Goal: Transaction & Acquisition: Purchase product/service

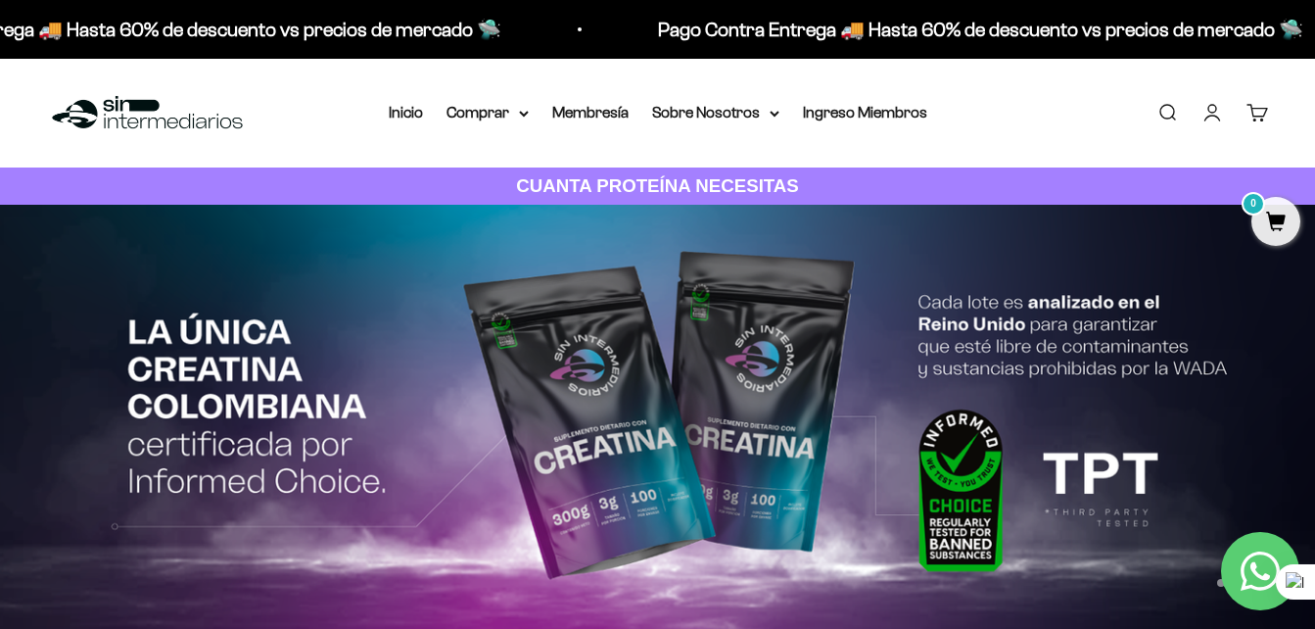
click at [1213, 113] on link "Iniciar sesión" at bounding box center [1212, 113] width 22 height 22
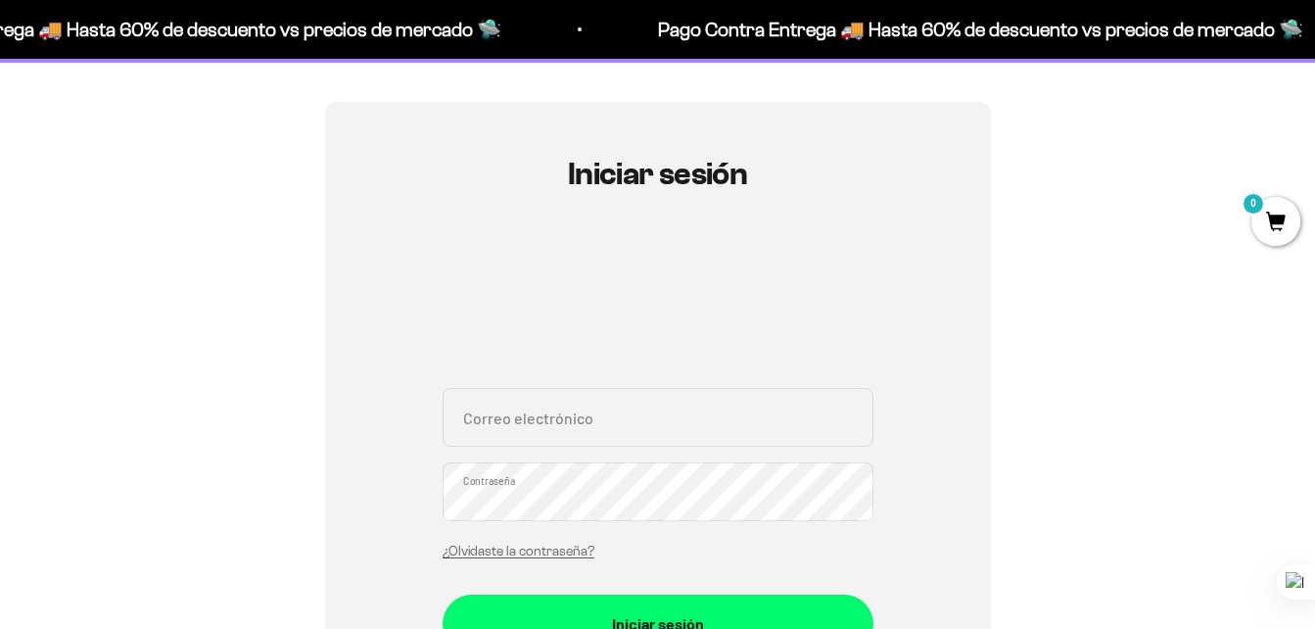
scroll to position [143, 0]
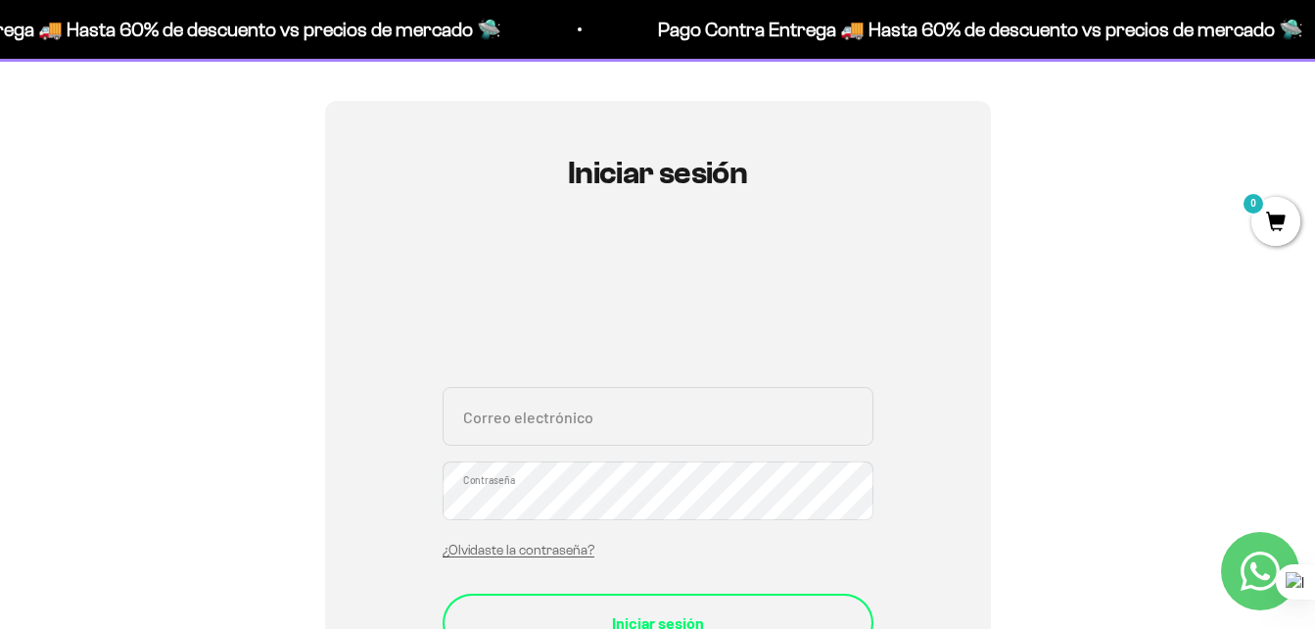
type input "[EMAIL_ADDRESS][DOMAIN_NAME]"
click at [648, 611] on div "Iniciar sesión" at bounding box center [658, 622] width 352 height 25
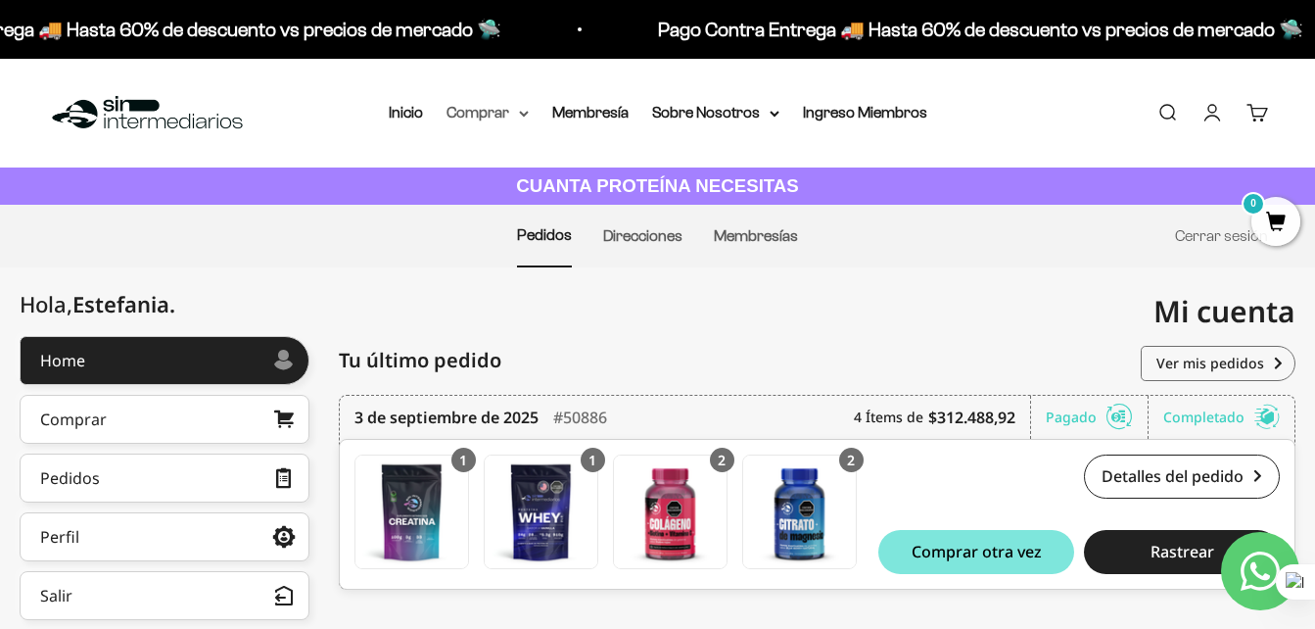
click at [498, 108] on summary "Comprar" at bounding box center [487, 112] width 82 height 25
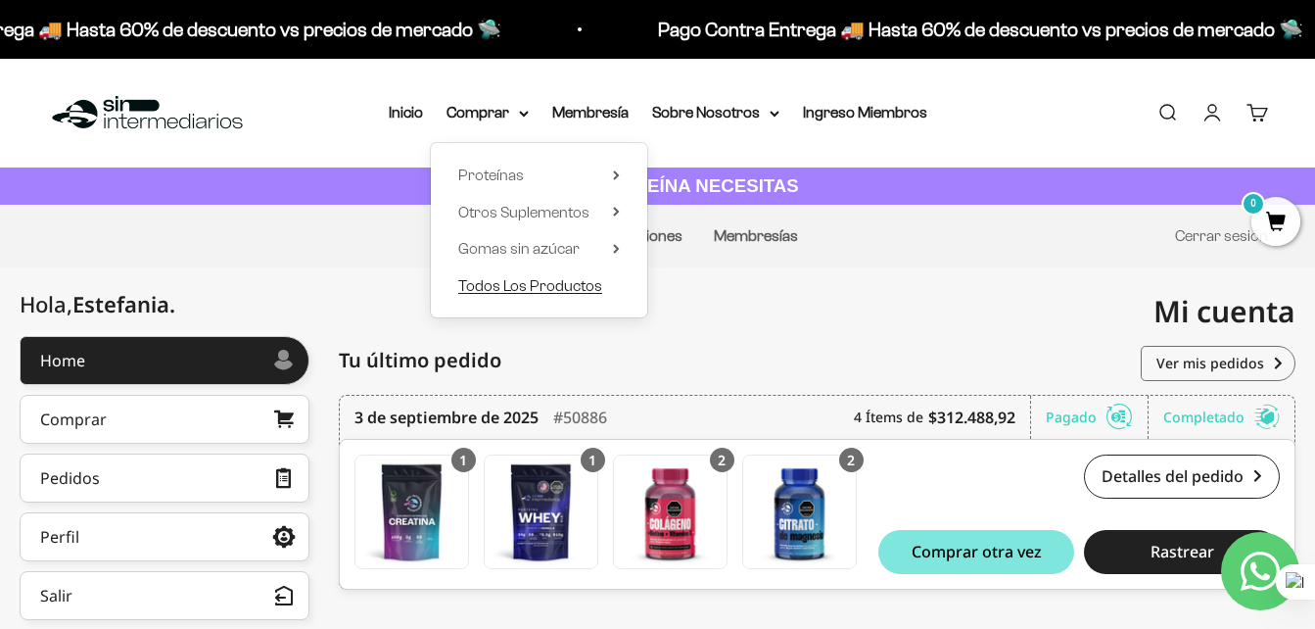
click at [578, 290] on span "Todos Los Productos" at bounding box center [530, 285] width 144 height 17
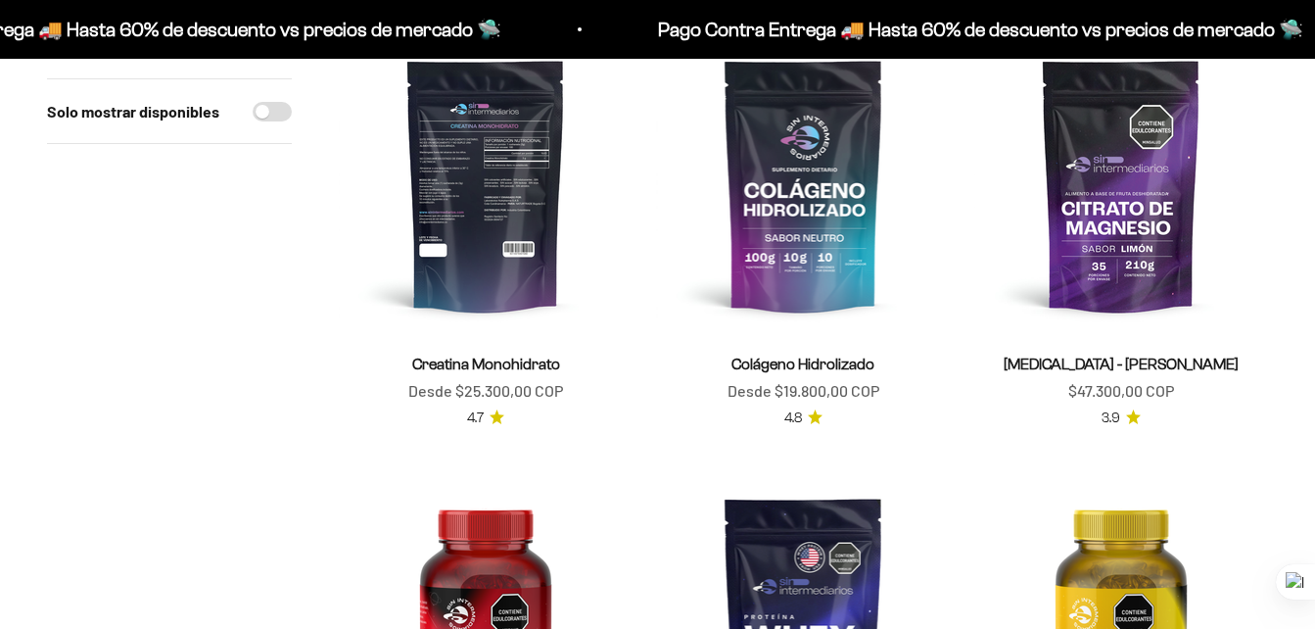
scroll to position [271, 0]
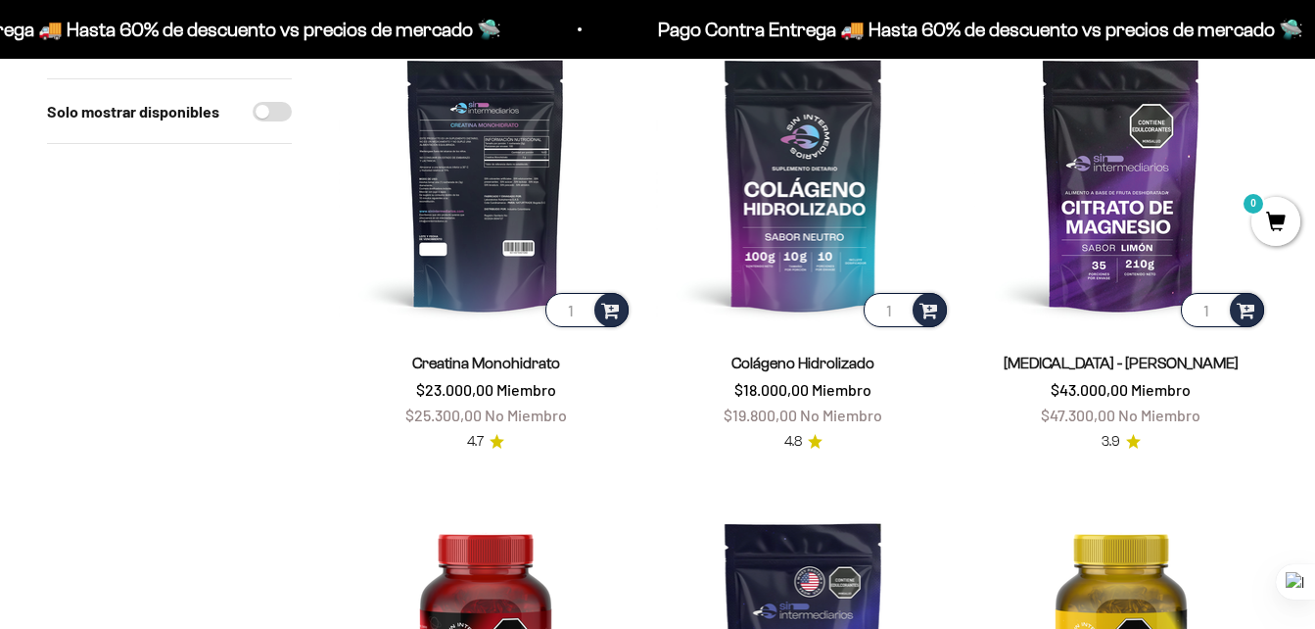
click at [497, 236] on img at bounding box center [486, 184] width 294 height 294
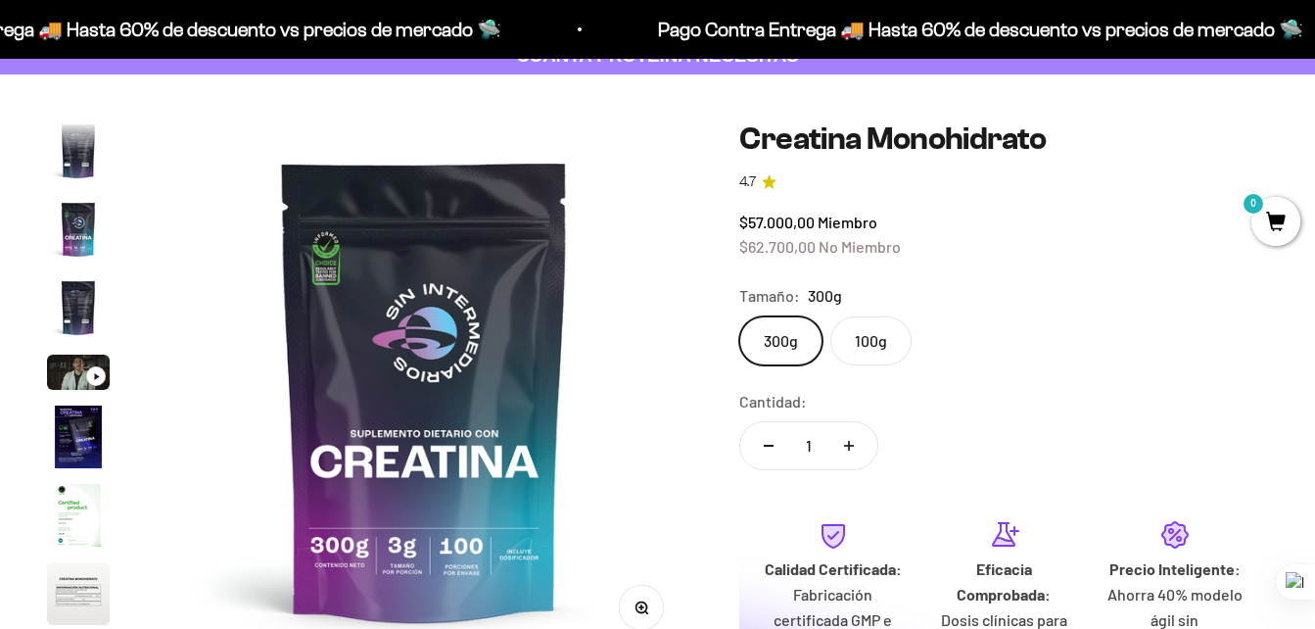
scroll to position [141, 0]
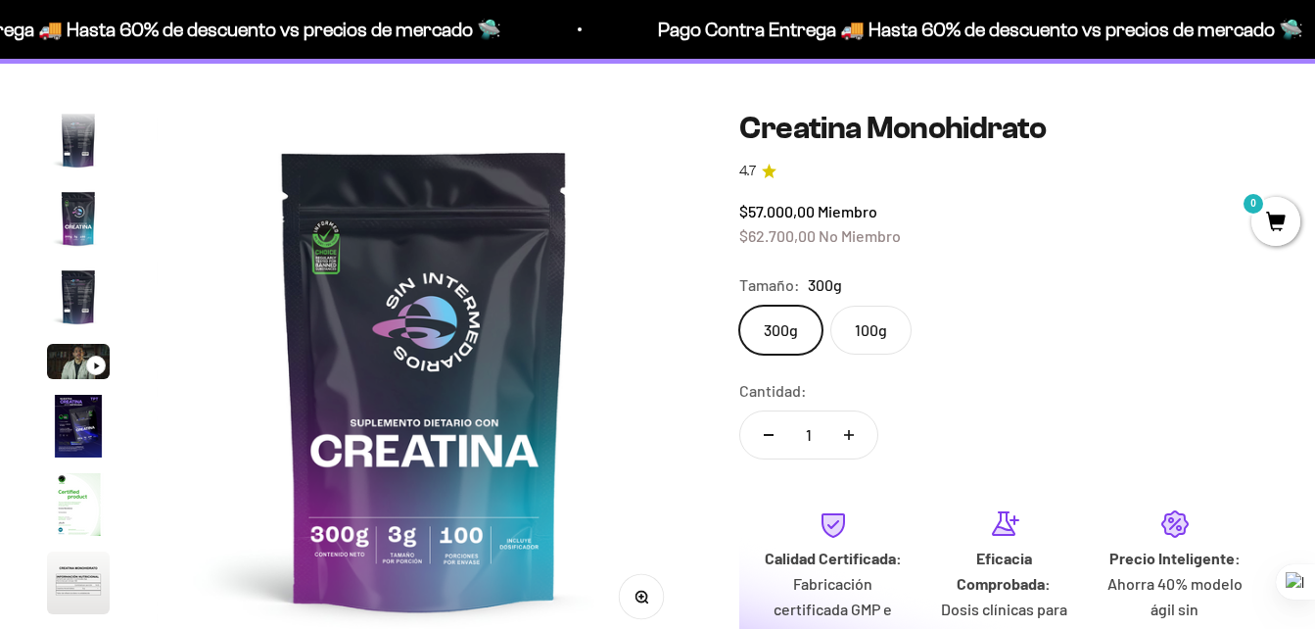
click at [866, 343] on fieldset "Tamaño: 300g 300g 100g" at bounding box center [1003, 313] width 529 height 82
click at [845, 374] on safe-sticky "Creatina Monohidrato 4.7 $57.000,00 Miembro $62.700,00 No Miembro Calidad de lí…" at bounding box center [1003, 437] width 529 height 652
click at [861, 343] on label "100g" at bounding box center [870, 329] width 81 height 49
click at [739, 305] on input "100g" at bounding box center [738, 305] width 1 height 1
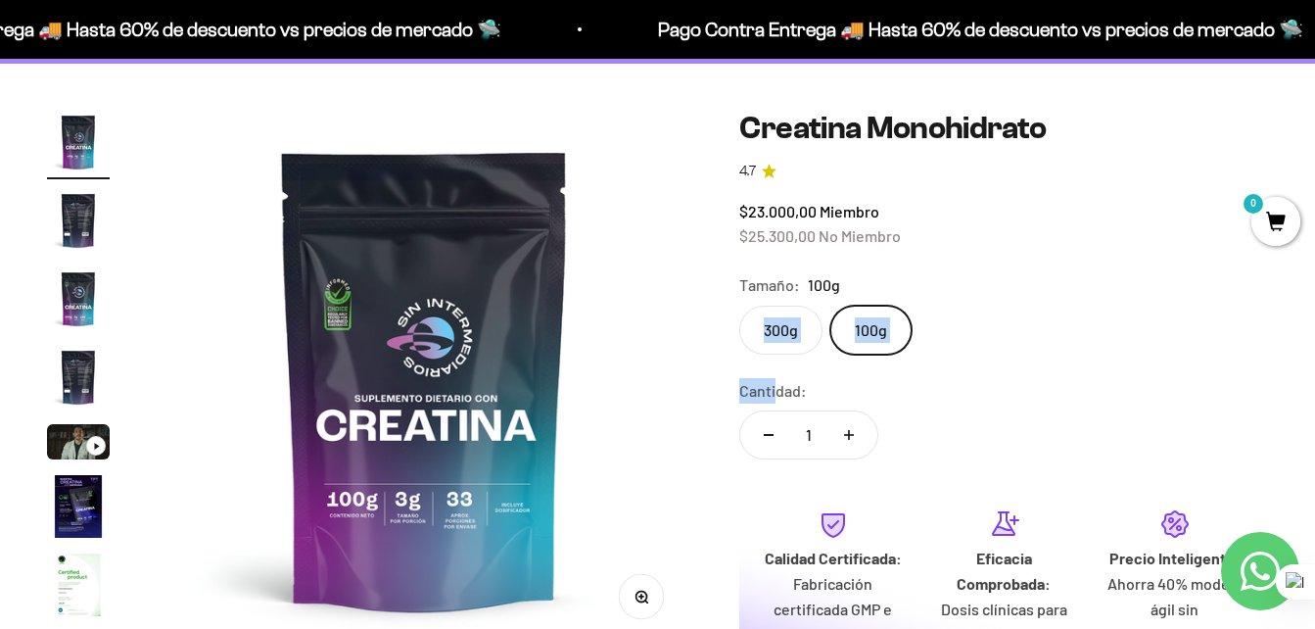
drag, startPoint x: 774, startPoint y: 370, endPoint x: 787, endPoint y: 342, distance: 31.1
click at [787, 342] on safe-sticky "Creatina Monohidrato 4.7 $23.000,00 Miembro $25.300,00 No Miembro Calidad de lí…" at bounding box center [1003, 437] width 529 height 652
click at [787, 342] on label "300g" at bounding box center [780, 329] width 83 height 49
click at [739, 305] on input "300g" at bounding box center [738, 305] width 1 height 1
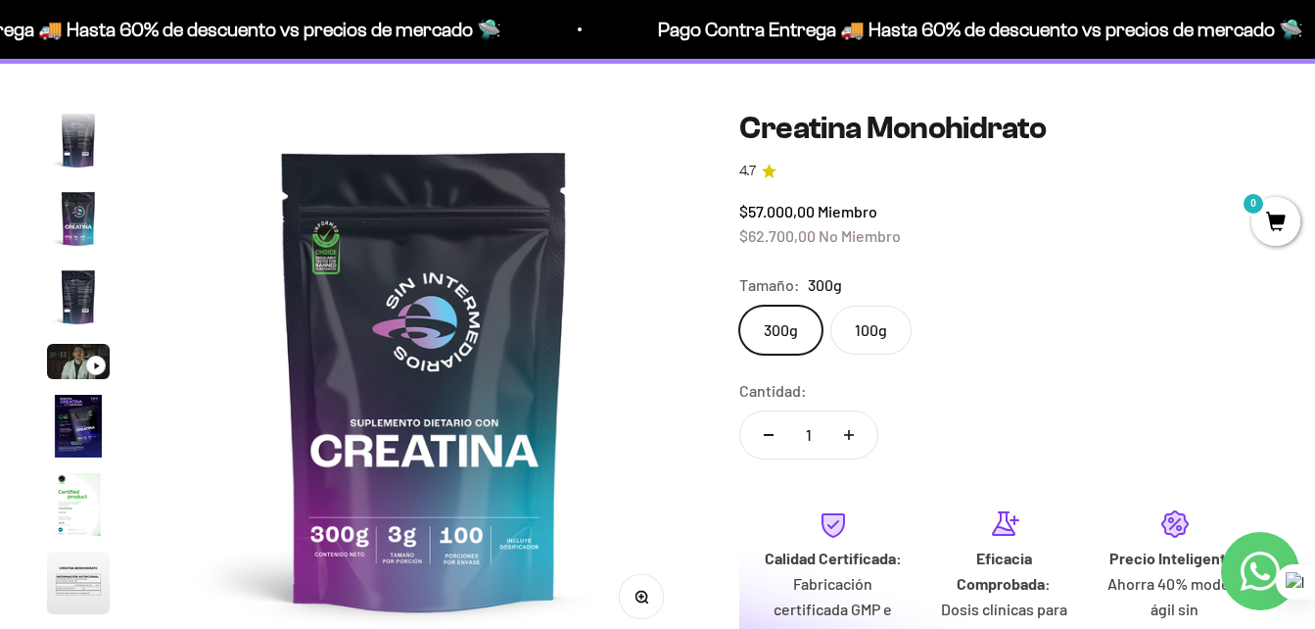
click at [846, 431] on icon "Aumentar cantidad" at bounding box center [849, 435] width 10 height 10
type input "3"
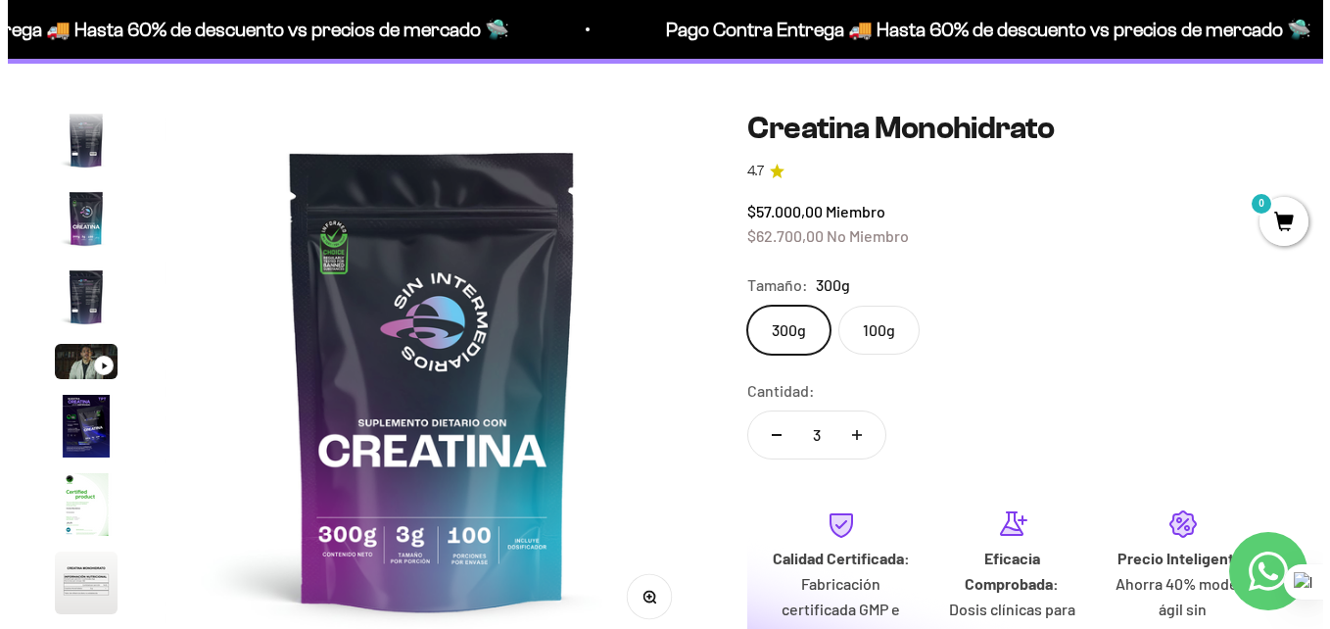
scroll to position [412, 0]
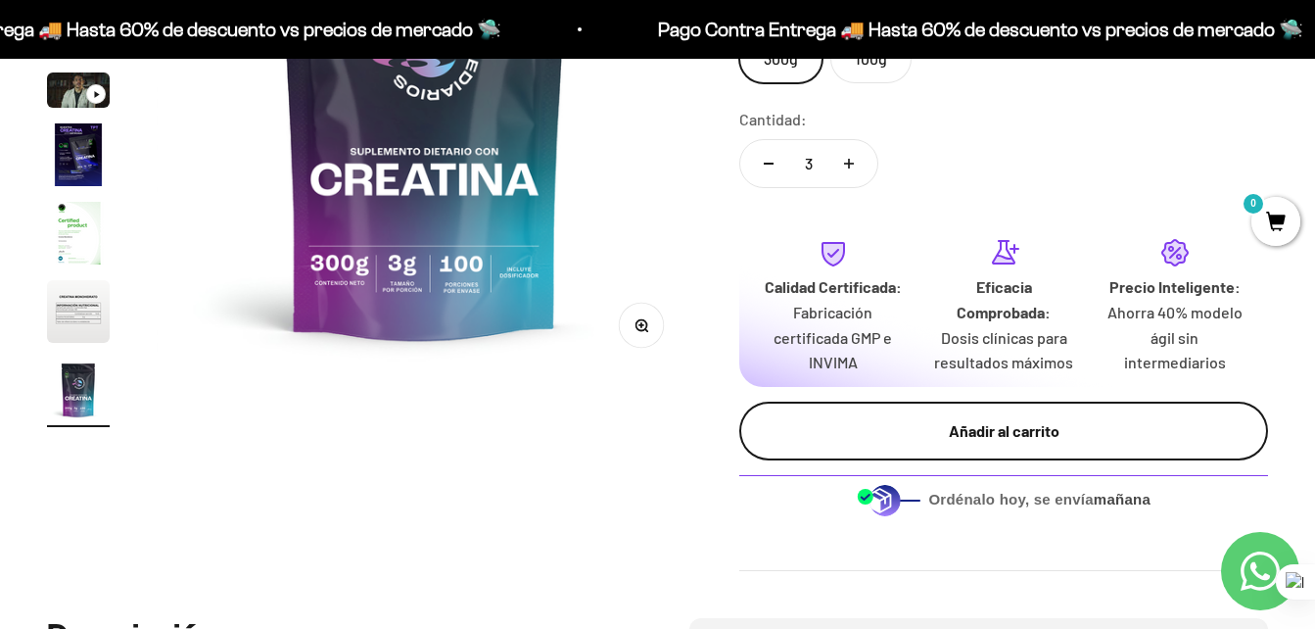
click at [904, 430] on div "Añadir al carrito" at bounding box center [1003, 430] width 450 height 25
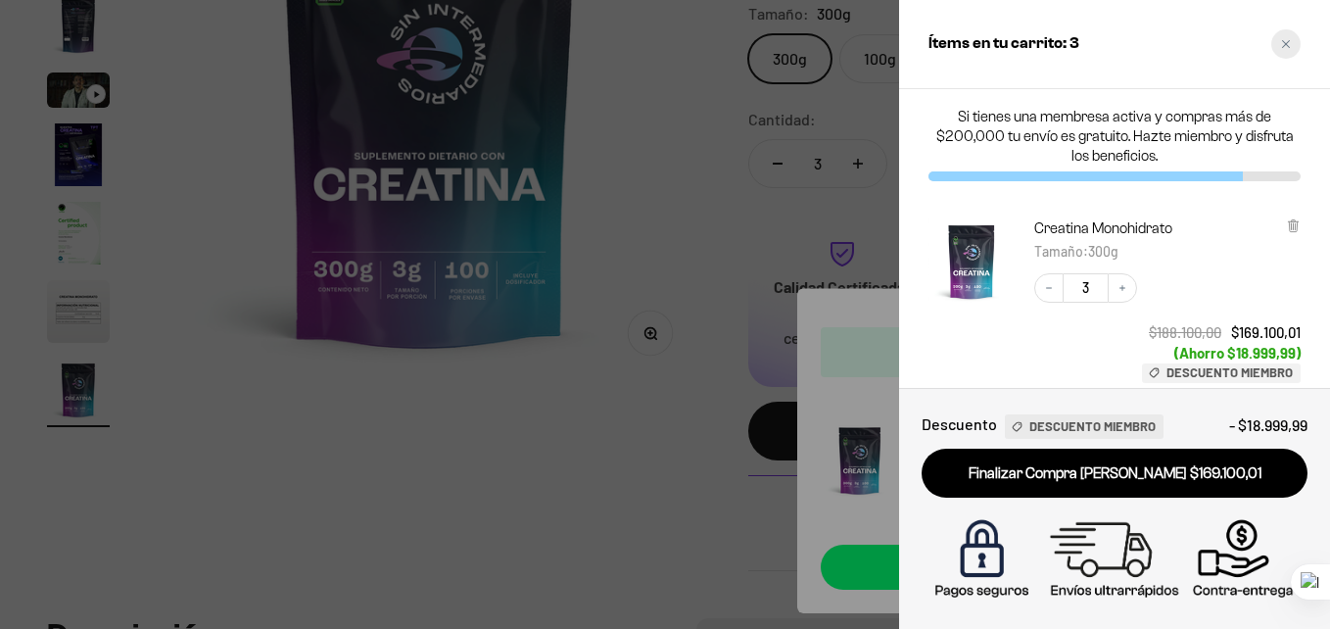
click at [1286, 41] on icon "Close cart" at bounding box center [1286, 44] width 10 height 10
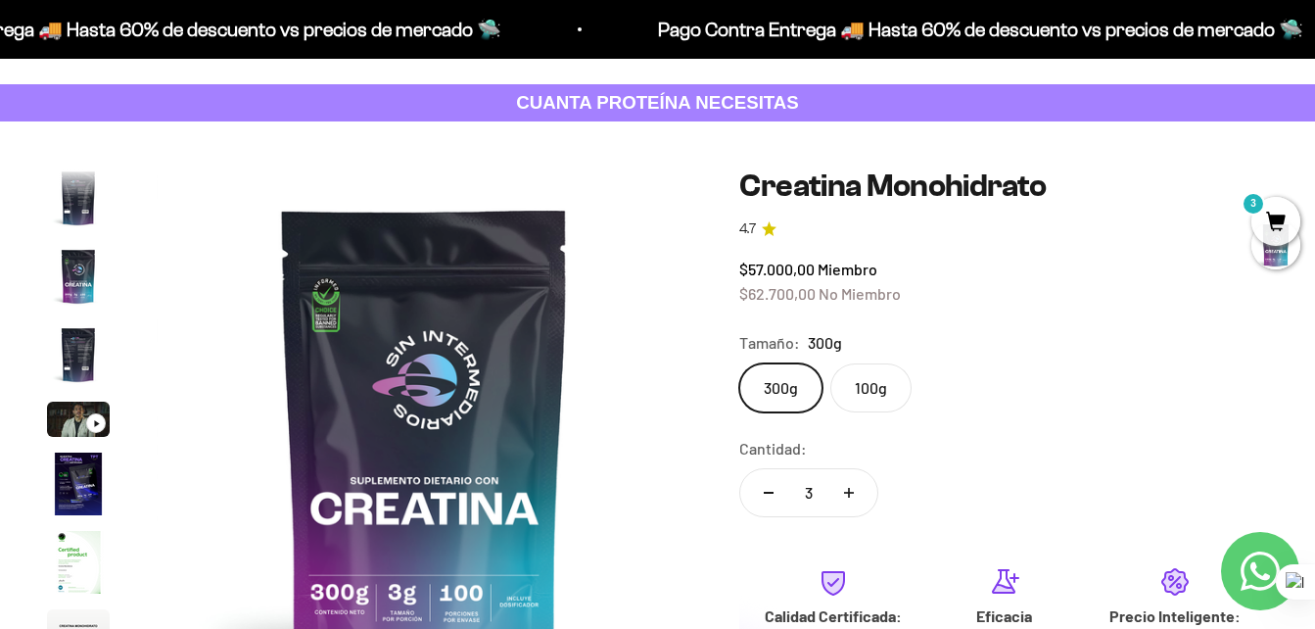
scroll to position [0, 0]
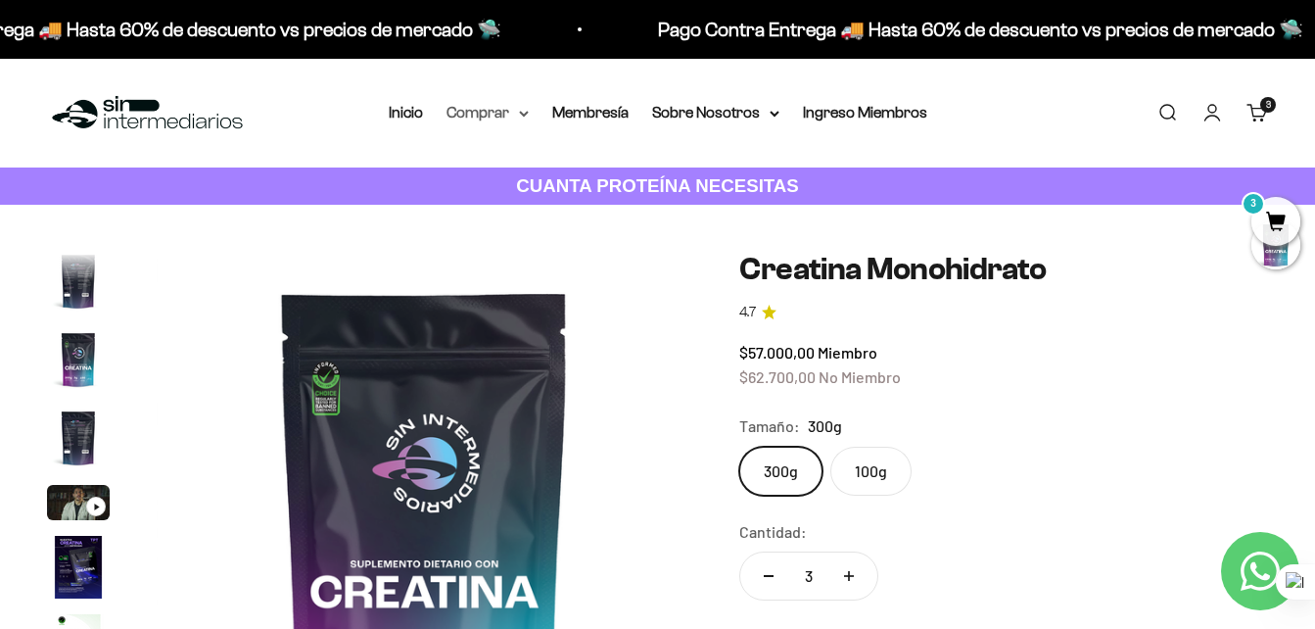
click at [501, 103] on summary "Comprar" at bounding box center [487, 112] width 82 height 25
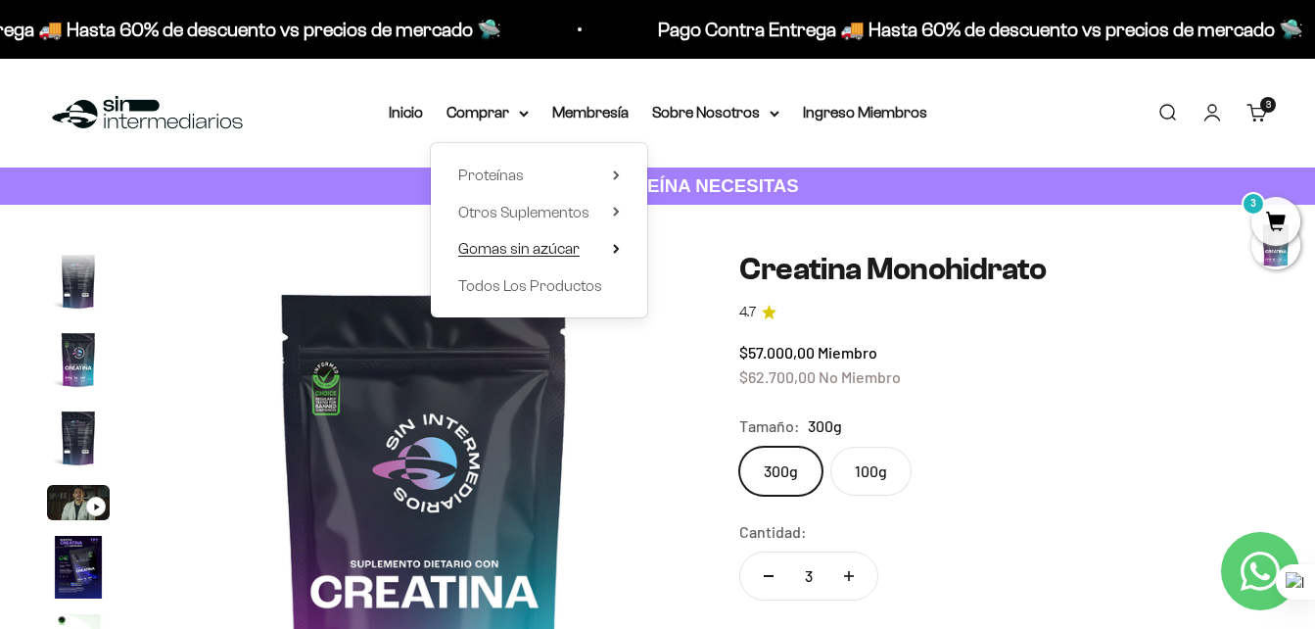
click at [550, 240] on span "Gomas sin azúcar" at bounding box center [518, 248] width 121 height 17
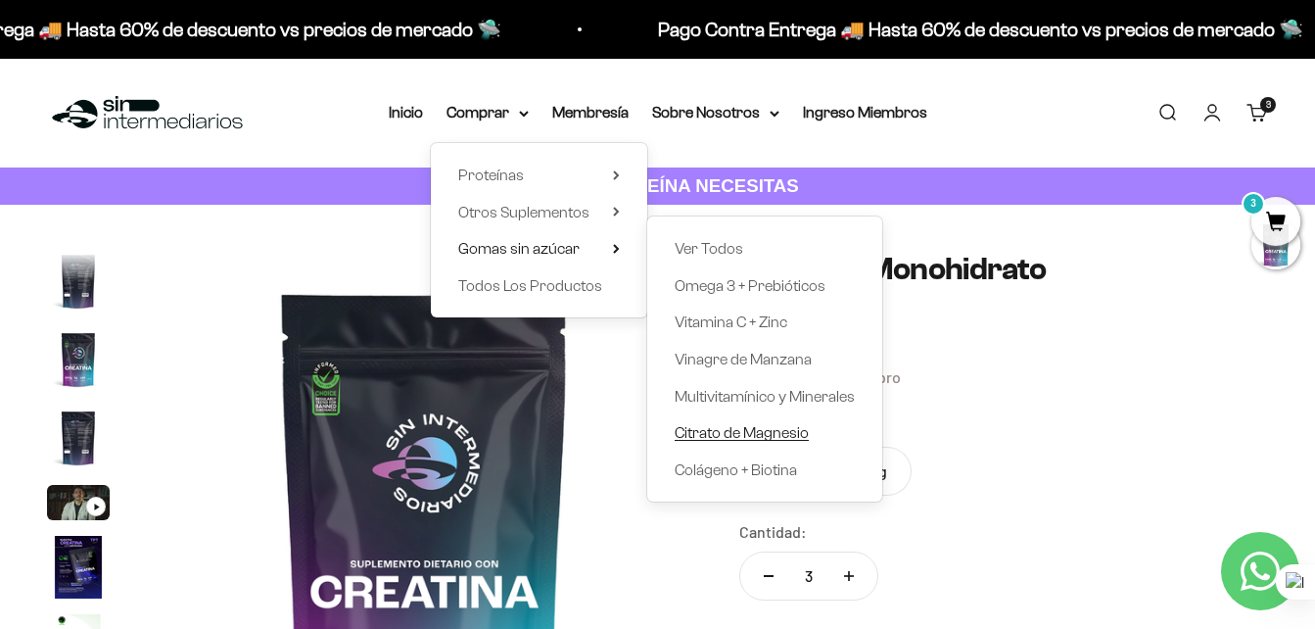
click at [722, 422] on span "Citrato de Magnesio" at bounding box center [742, 432] width 134 height 25
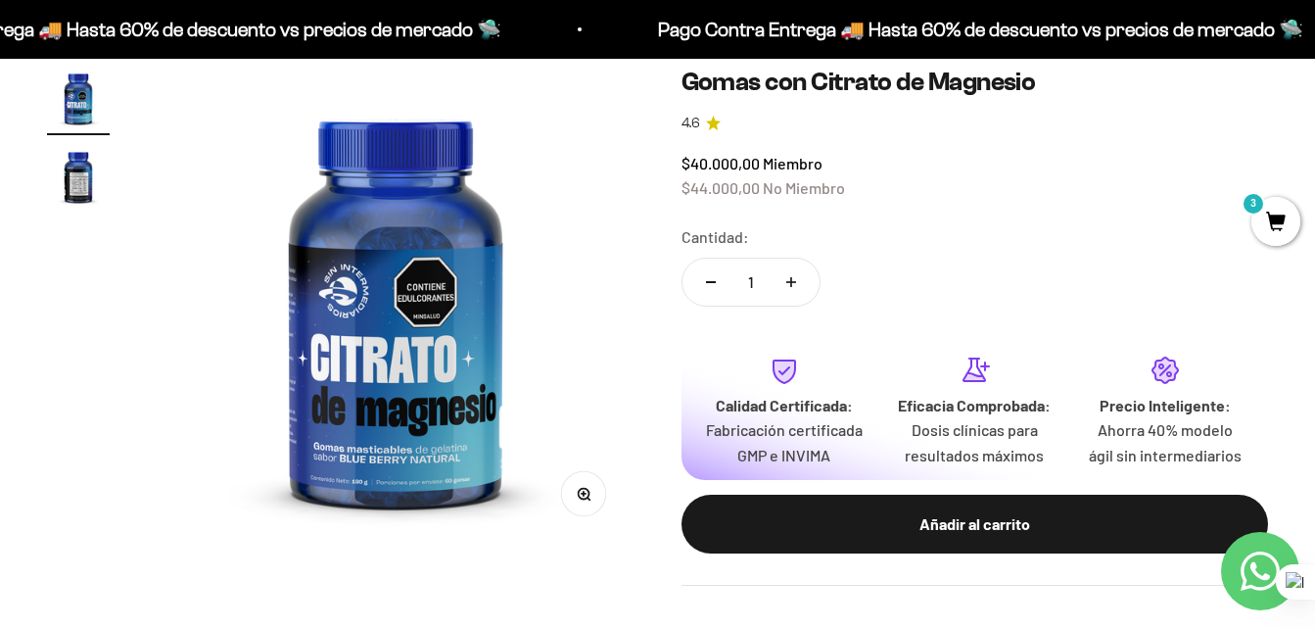
scroll to position [186, 0]
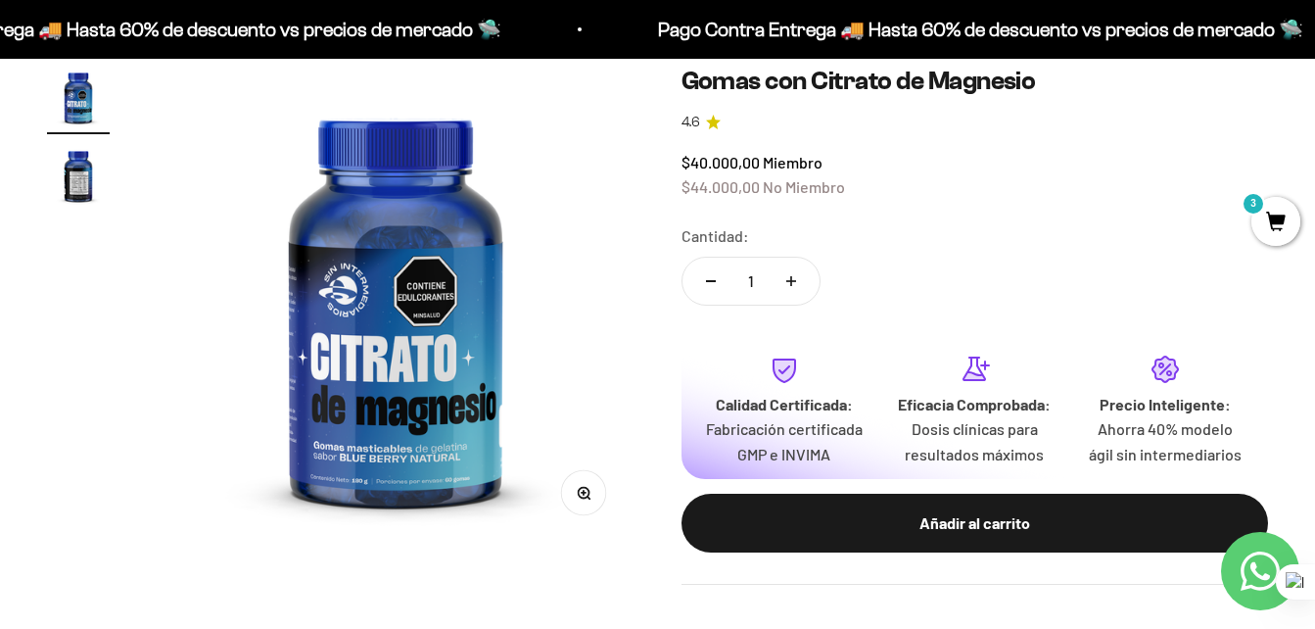
click at [798, 268] on button "Aumentar cantidad" at bounding box center [791, 281] width 57 height 47
type input "2"
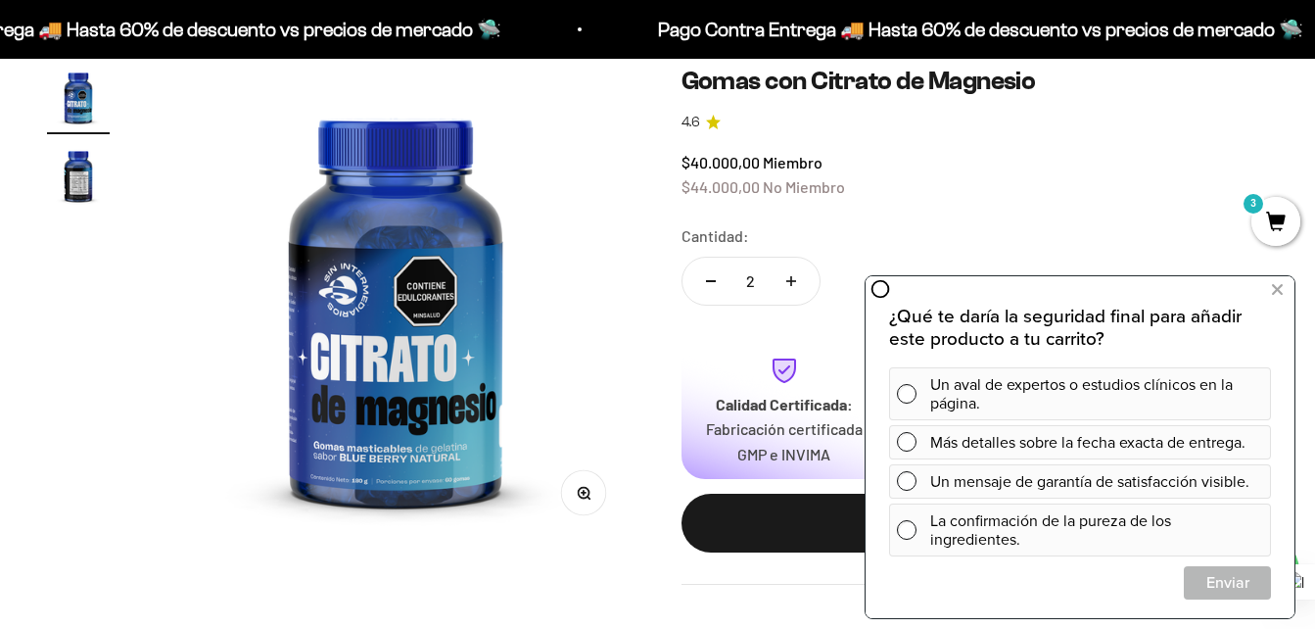
click at [1009, 193] on div "$40.000,00 Miembro $44.000,00 No Miembro" at bounding box center [974, 175] width 587 height 50
click at [1280, 289] on icon at bounding box center [1277, 289] width 11 height 25
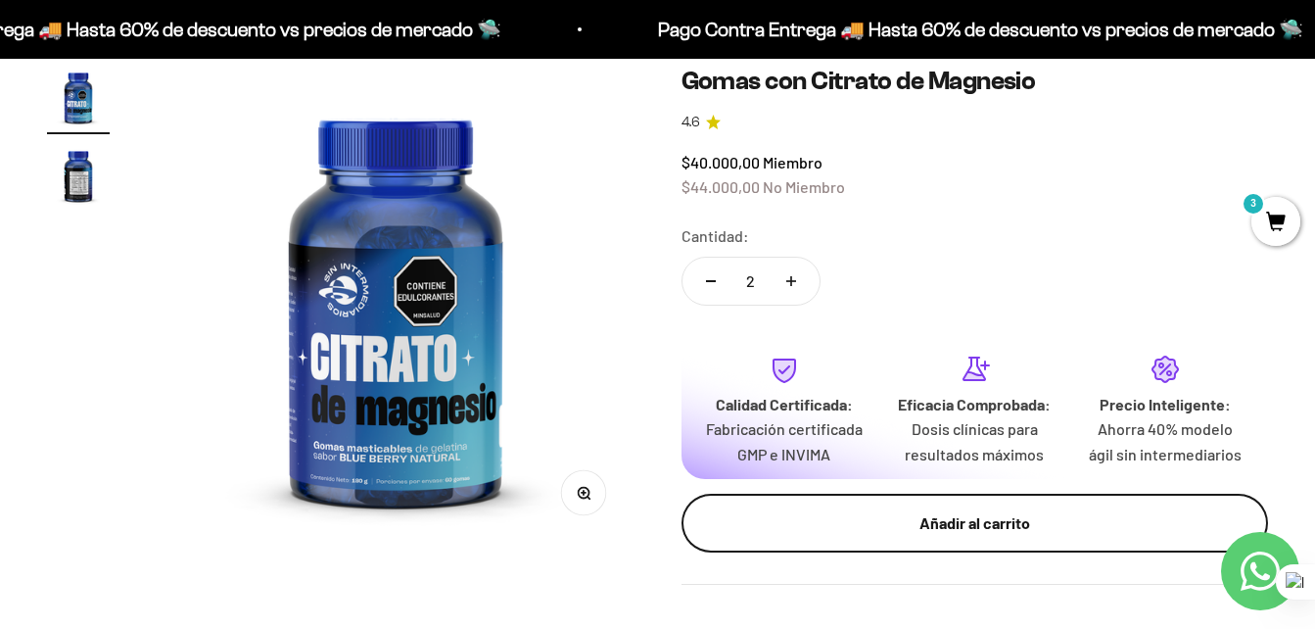
click at [921, 533] on div "Añadir al carrito" at bounding box center [975, 522] width 509 height 25
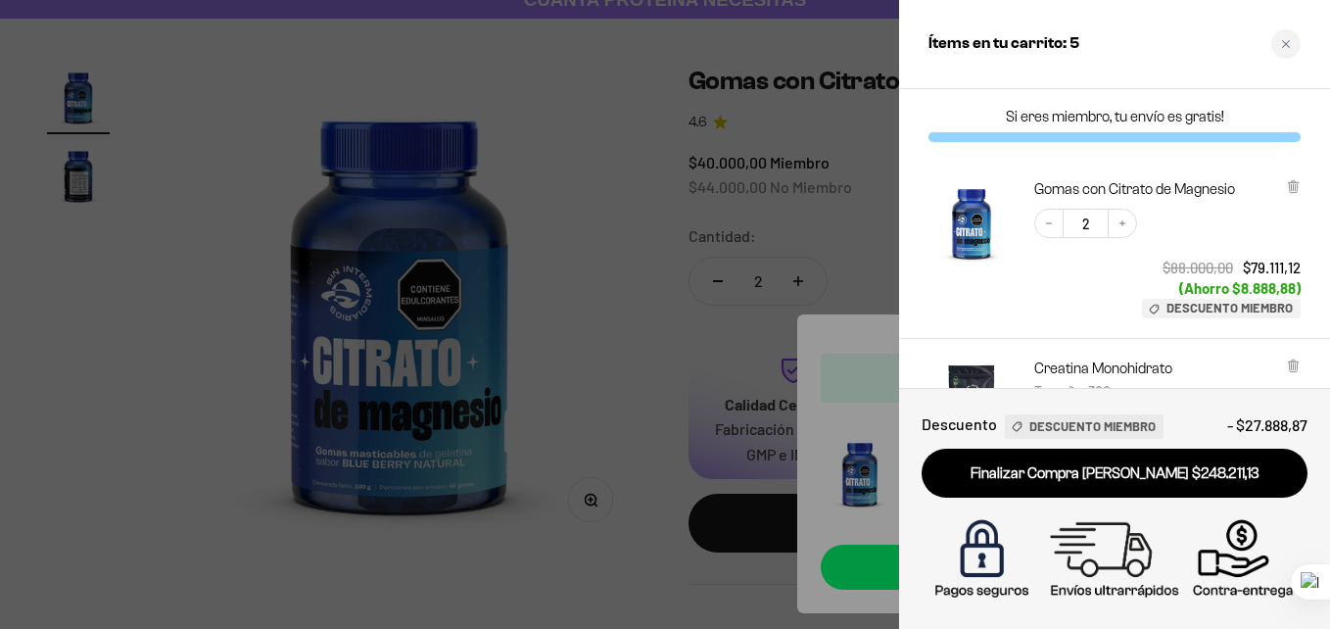
click at [868, 160] on div at bounding box center [665, 314] width 1330 height 629
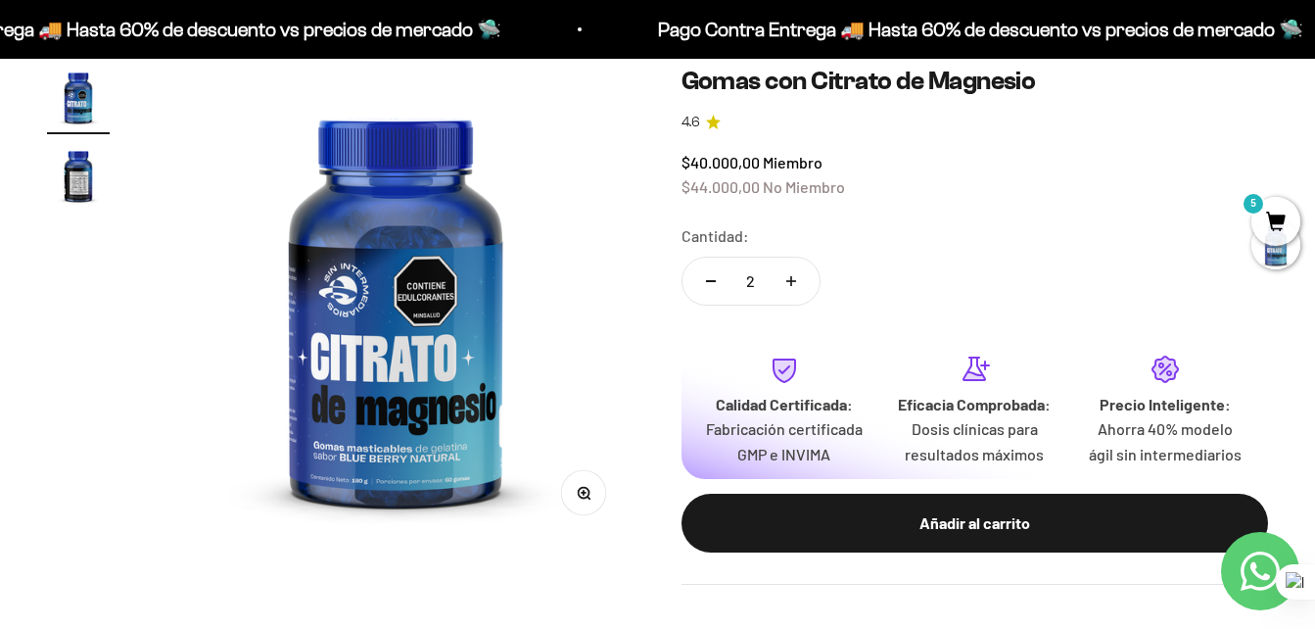
scroll to position [0, 0]
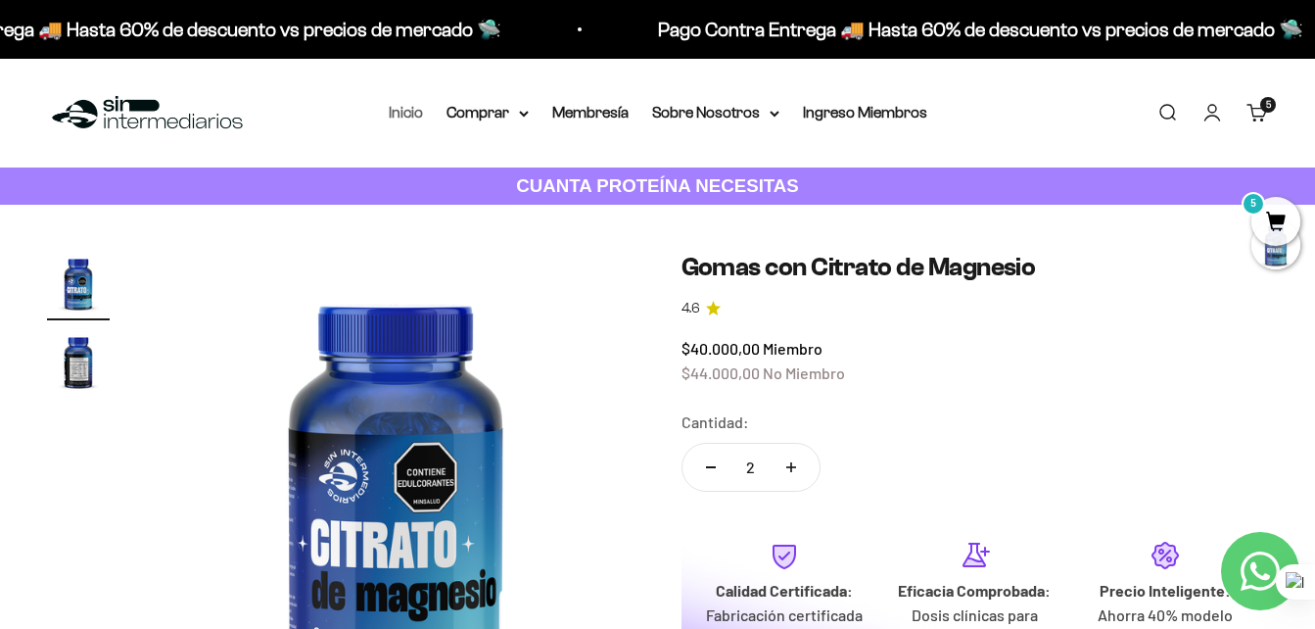
click at [404, 109] on link "Inicio" at bounding box center [406, 112] width 34 height 17
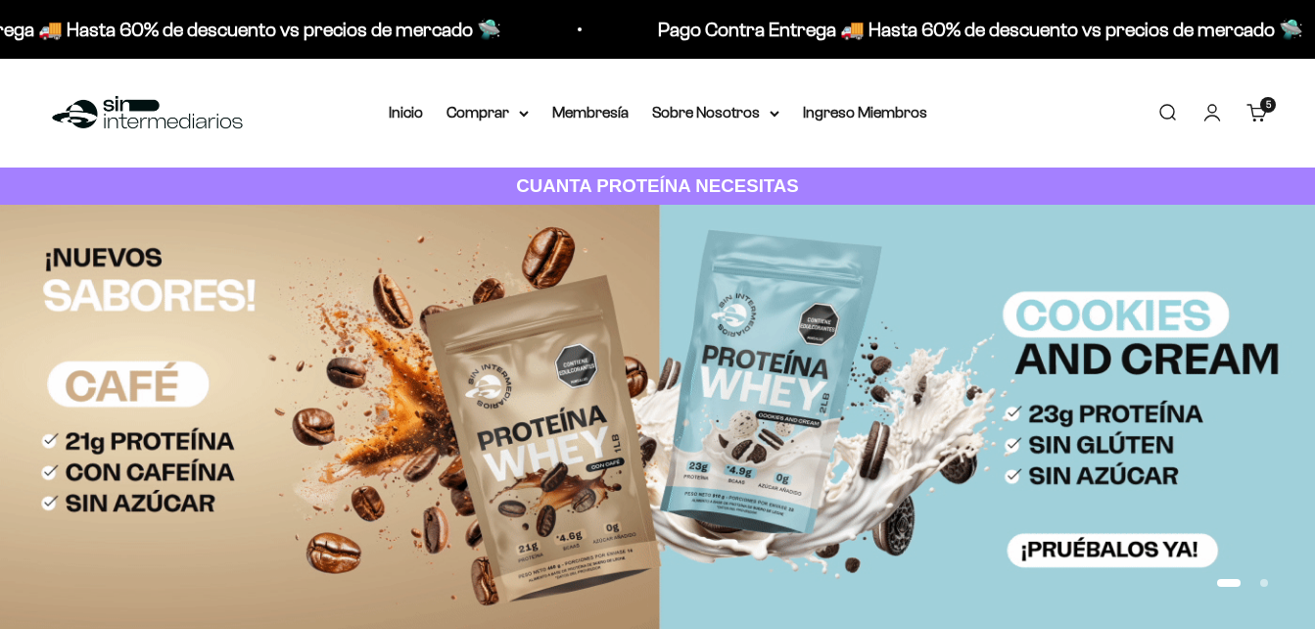
click at [518, 114] on summary "Comprar" at bounding box center [487, 112] width 82 height 25
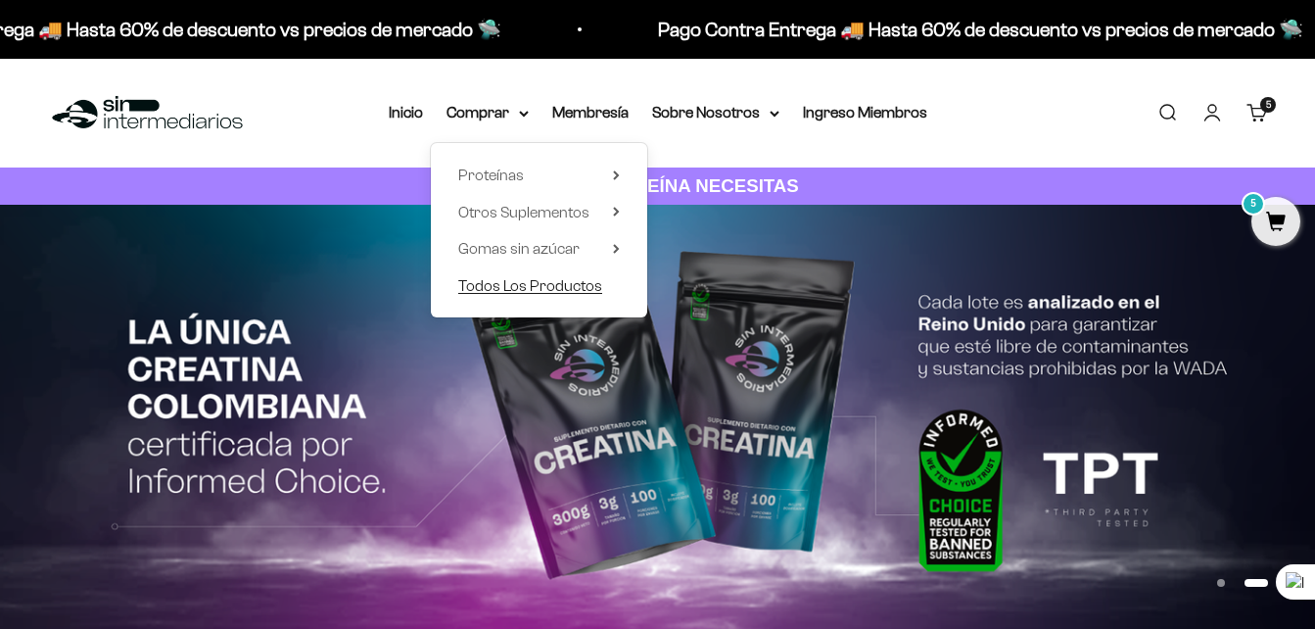
click at [528, 282] on span "Todos Los Productos" at bounding box center [530, 285] width 144 height 17
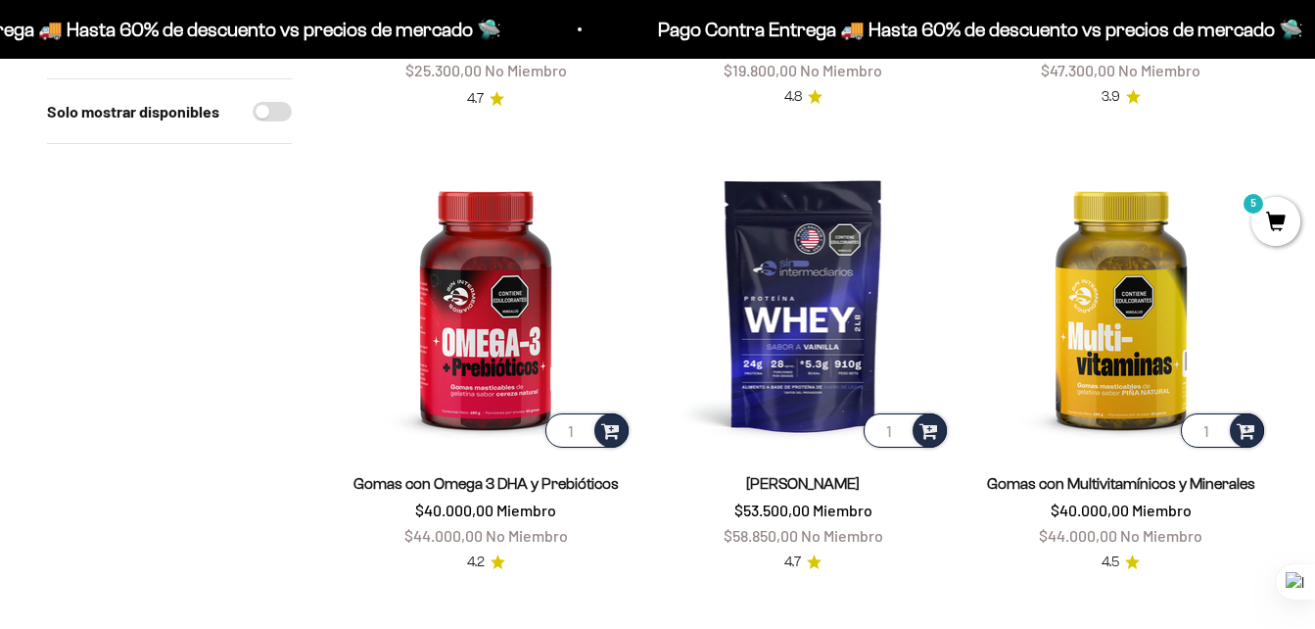
scroll to position [617, 0]
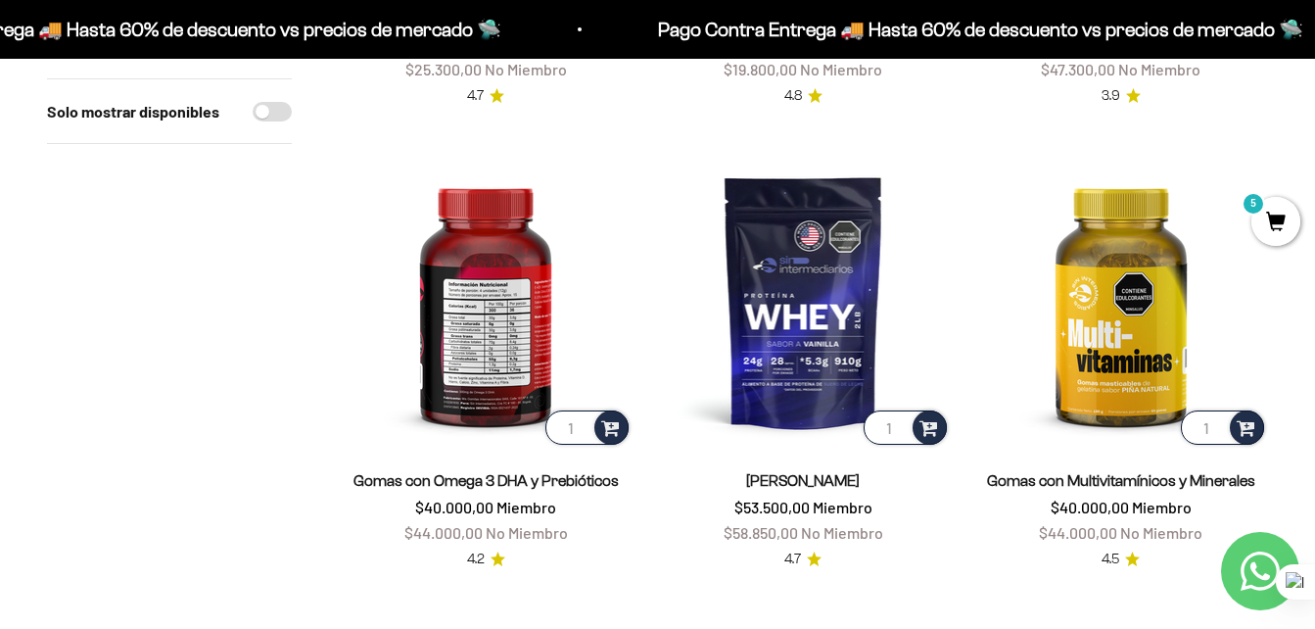
click at [487, 305] on img at bounding box center [486, 302] width 294 height 294
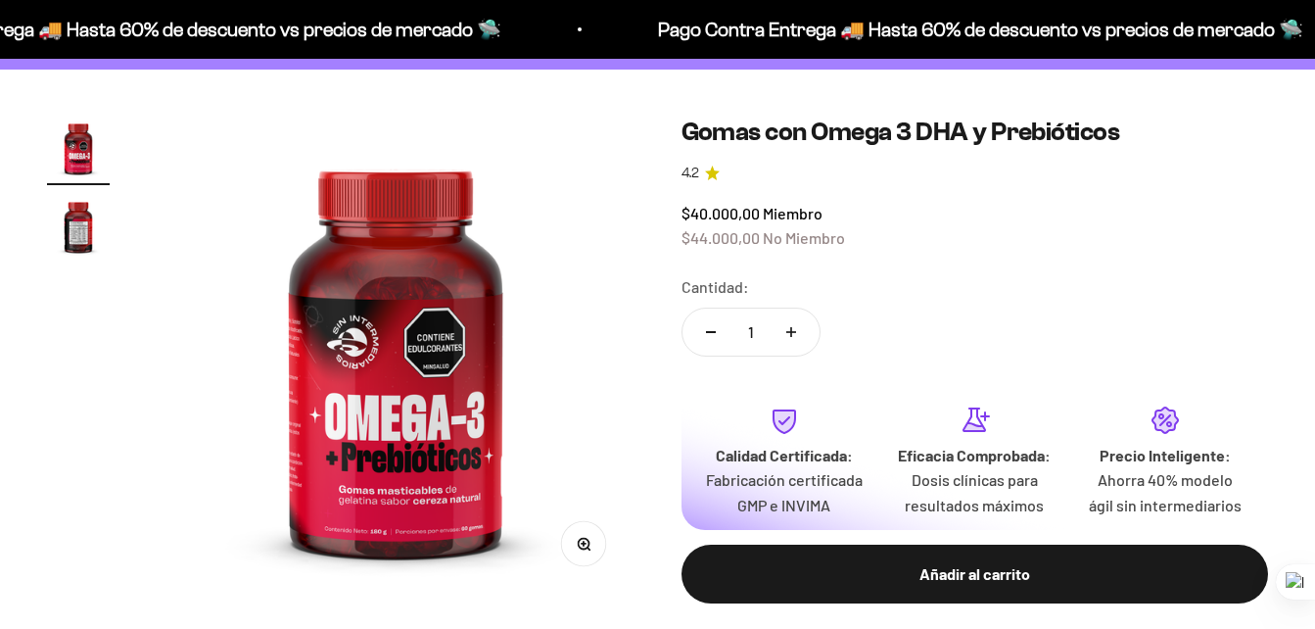
scroll to position [135, 0]
click at [62, 217] on img "Ir al artículo 2" at bounding box center [78, 226] width 63 height 63
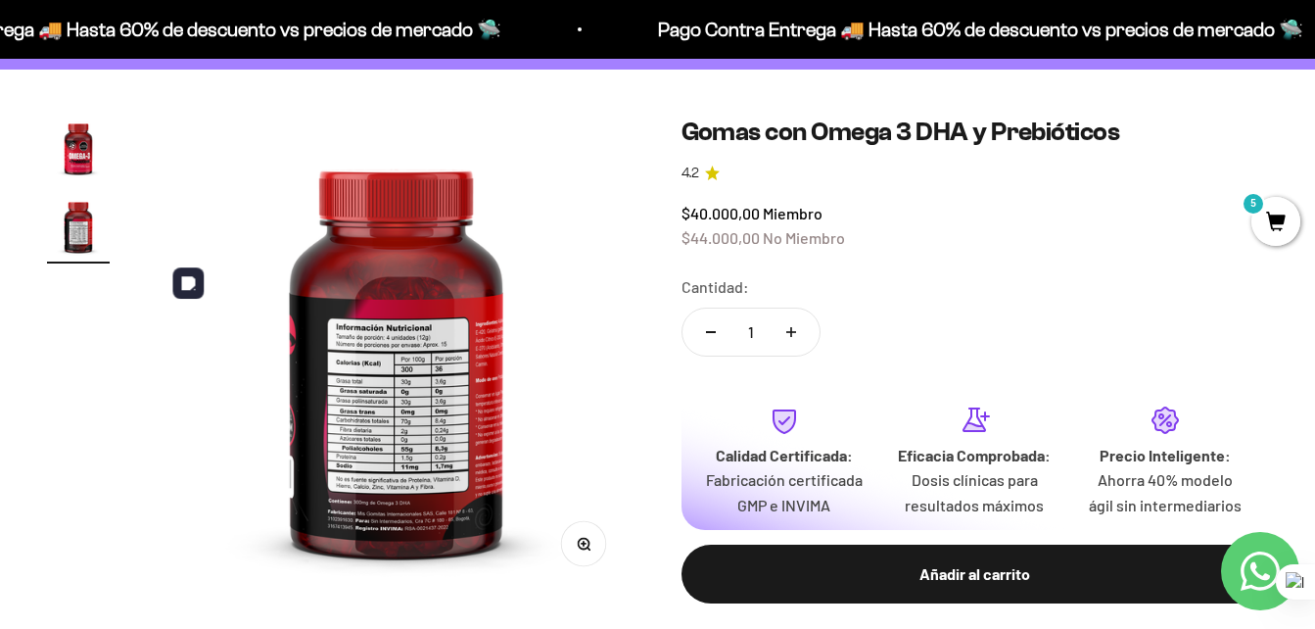
scroll to position [0, 0]
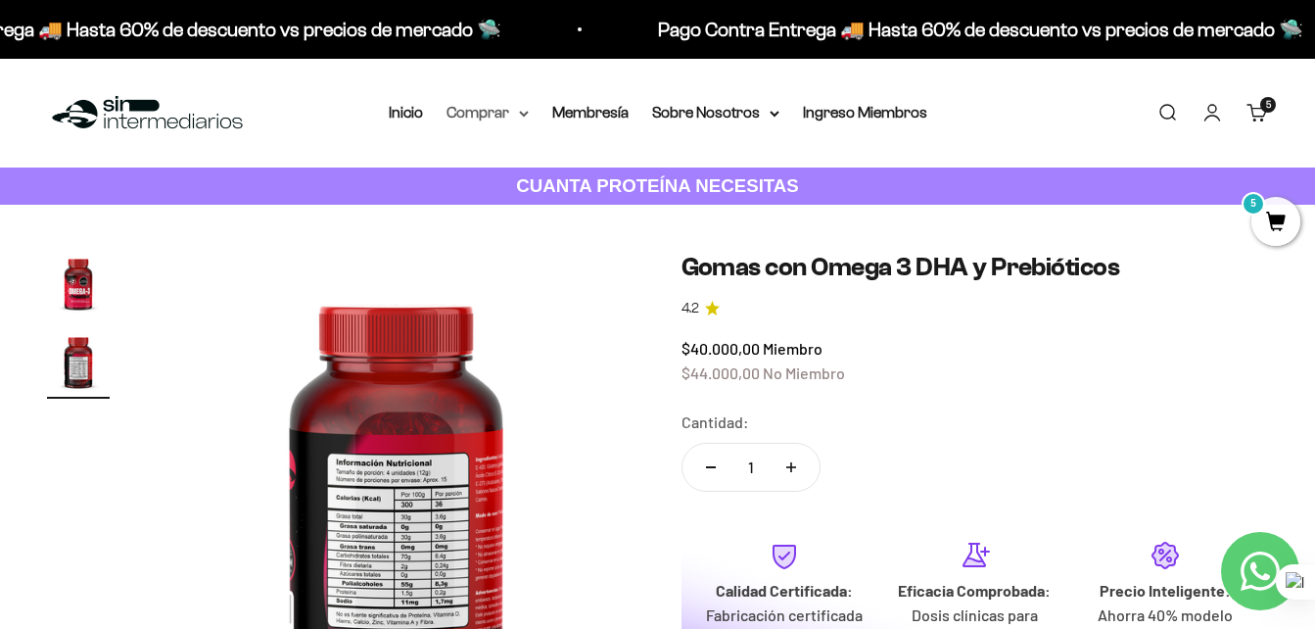
click at [517, 108] on summary "Comprar" at bounding box center [487, 112] width 82 height 25
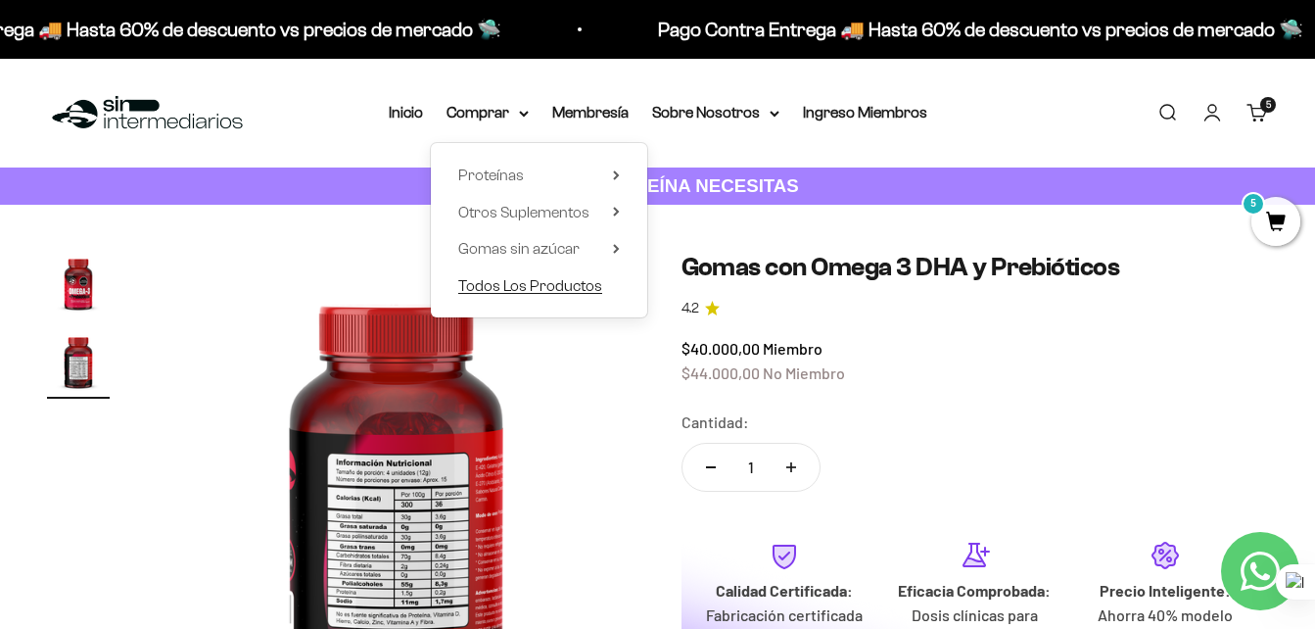
click at [506, 283] on span "Todos Los Productos" at bounding box center [530, 285] width 144 height 17
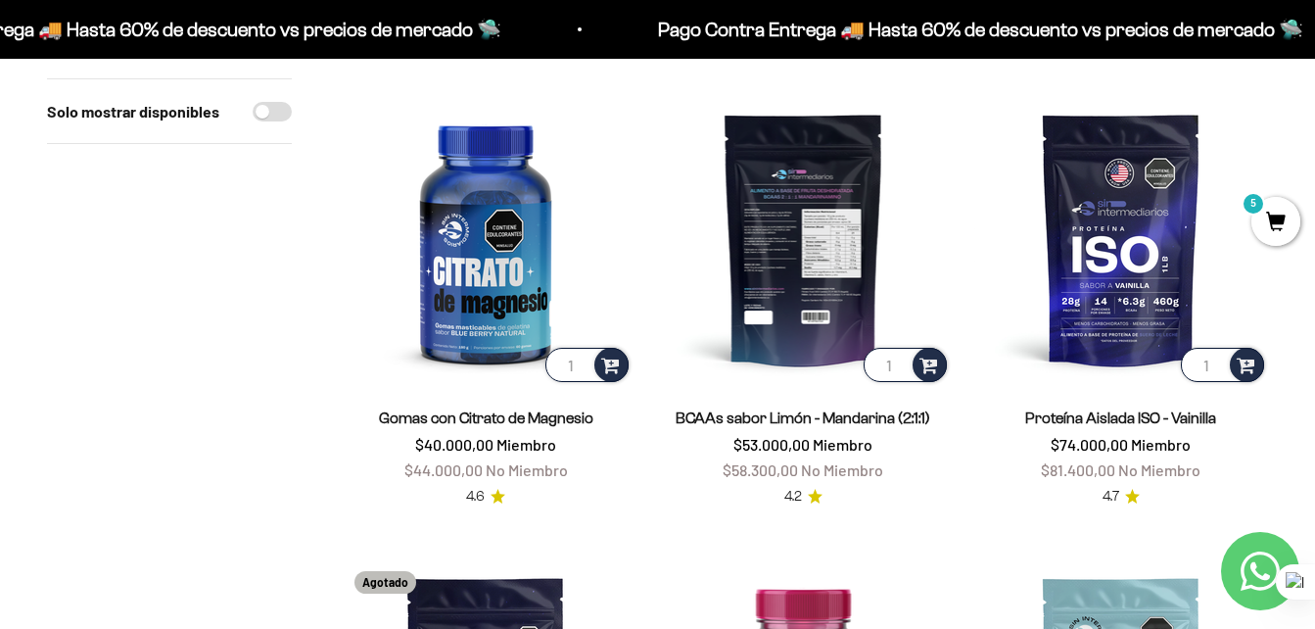
scroll to position [1144, 0]
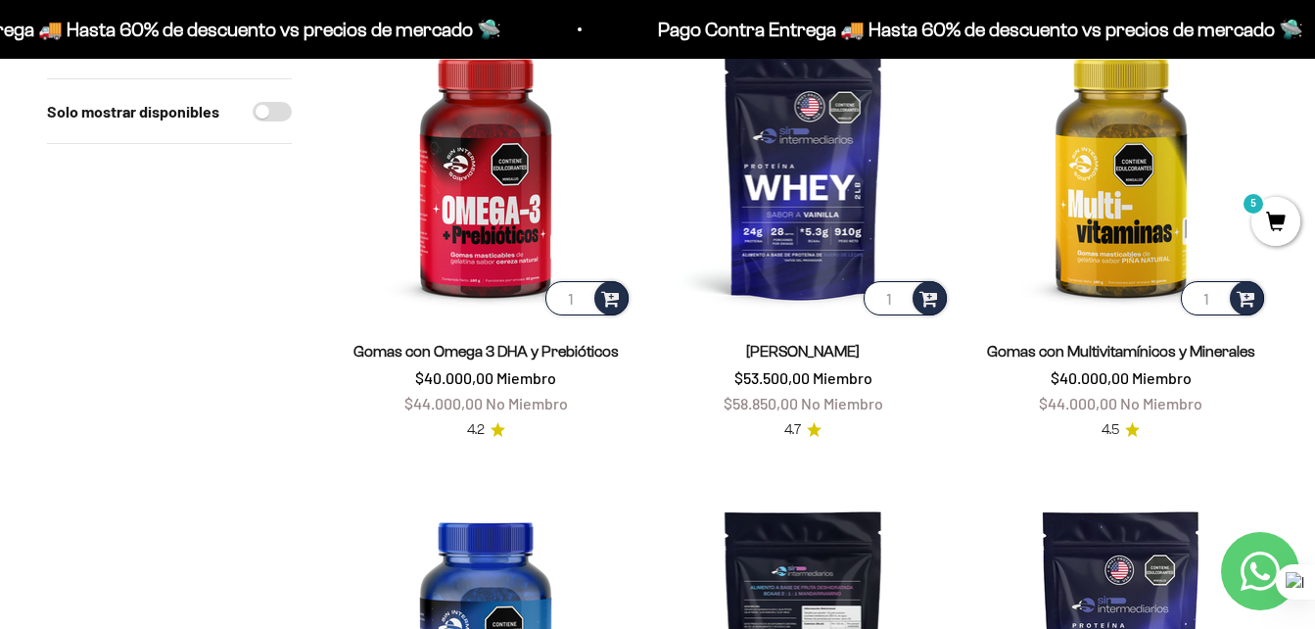
scroll to position [744, 0]
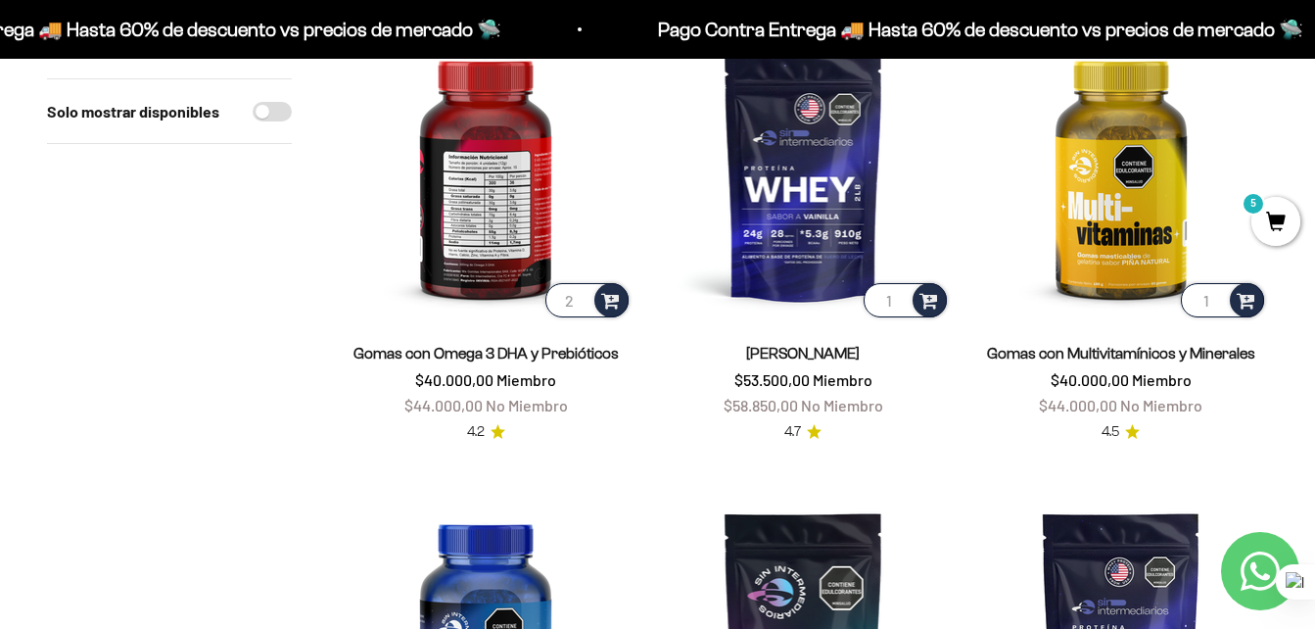
type input "2"
click at [581, 295] on input "2" at bounding box center [586, 300] width 83 height 34
click at [619, 301] on span at bounding box center [610, 299] width 19 height 23
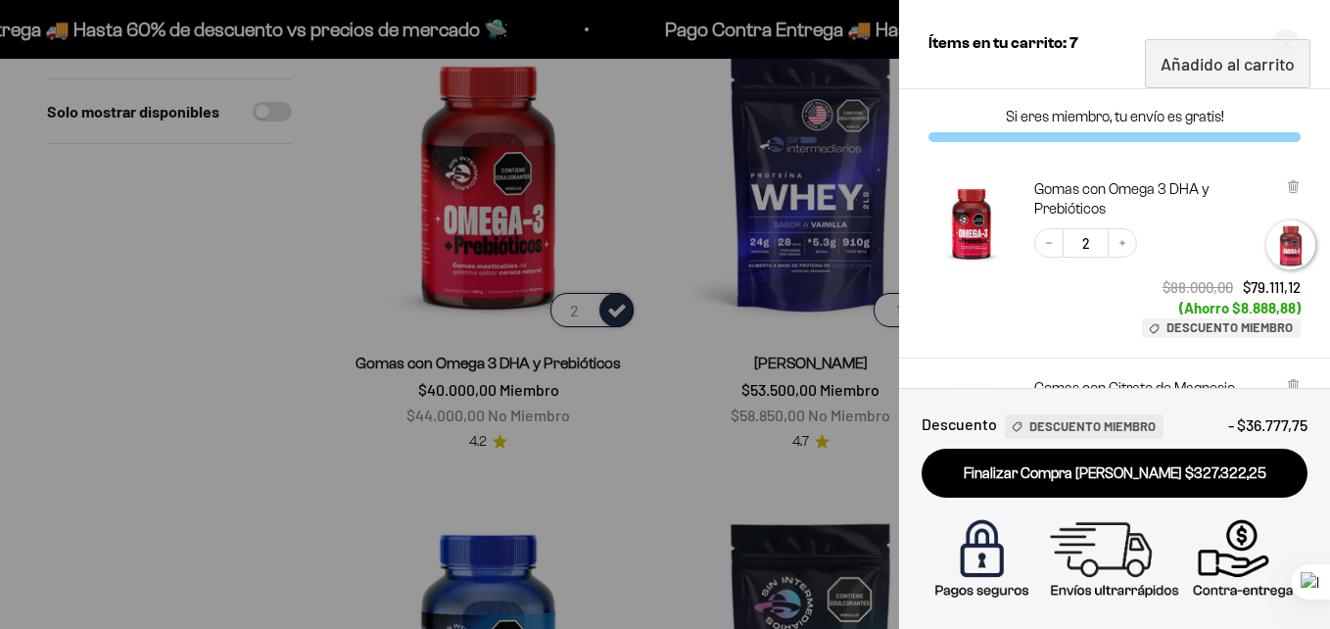
click at [675, 251] on div at bounding box center [665, 314] width 1330 height 629
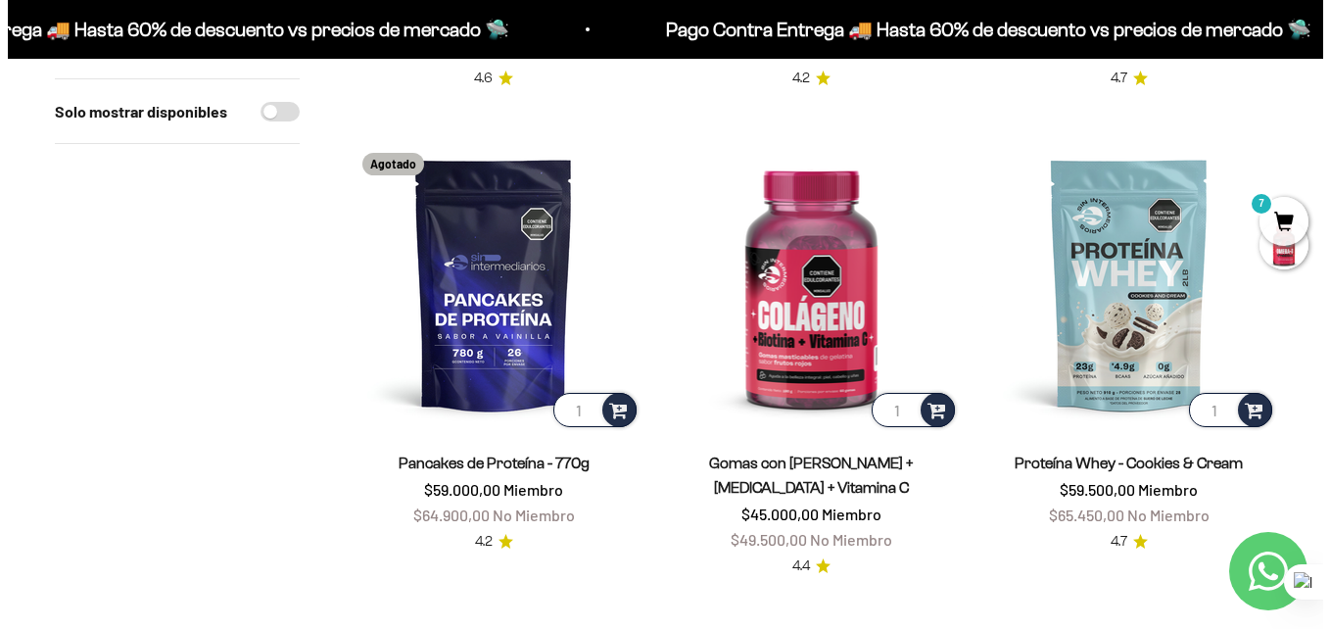
scroll to position [1560, 0]
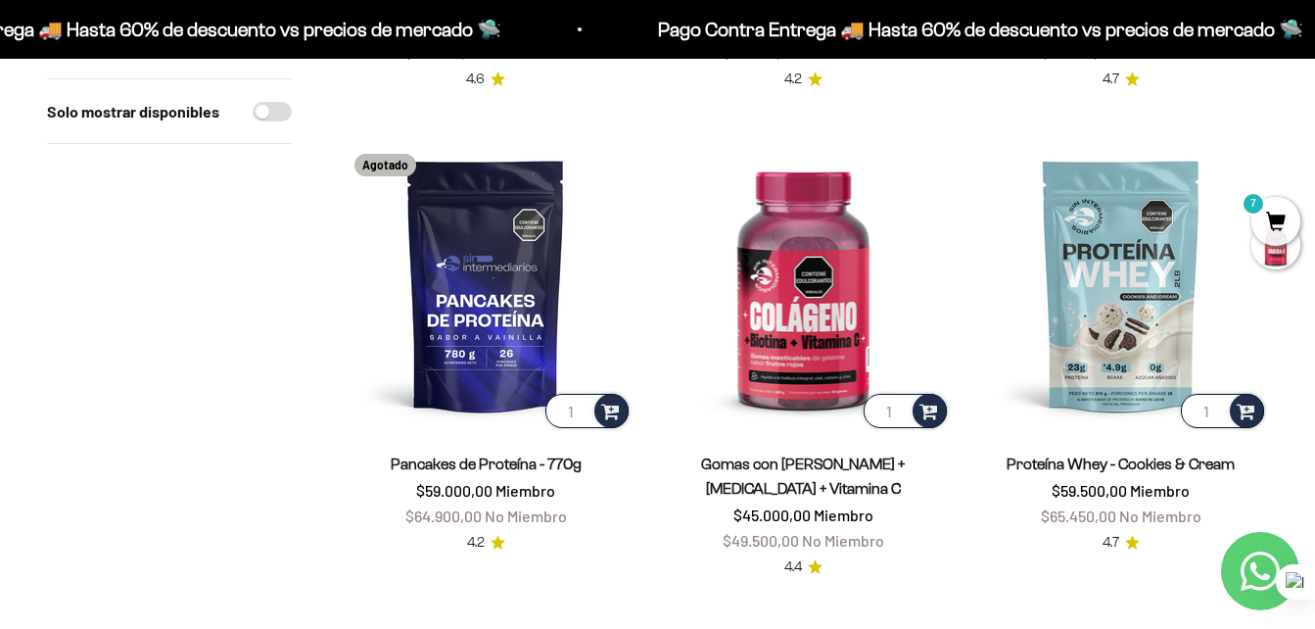
click at [1273, 216] on span "7" at bounding box center [1275, 221] width 49 height 49
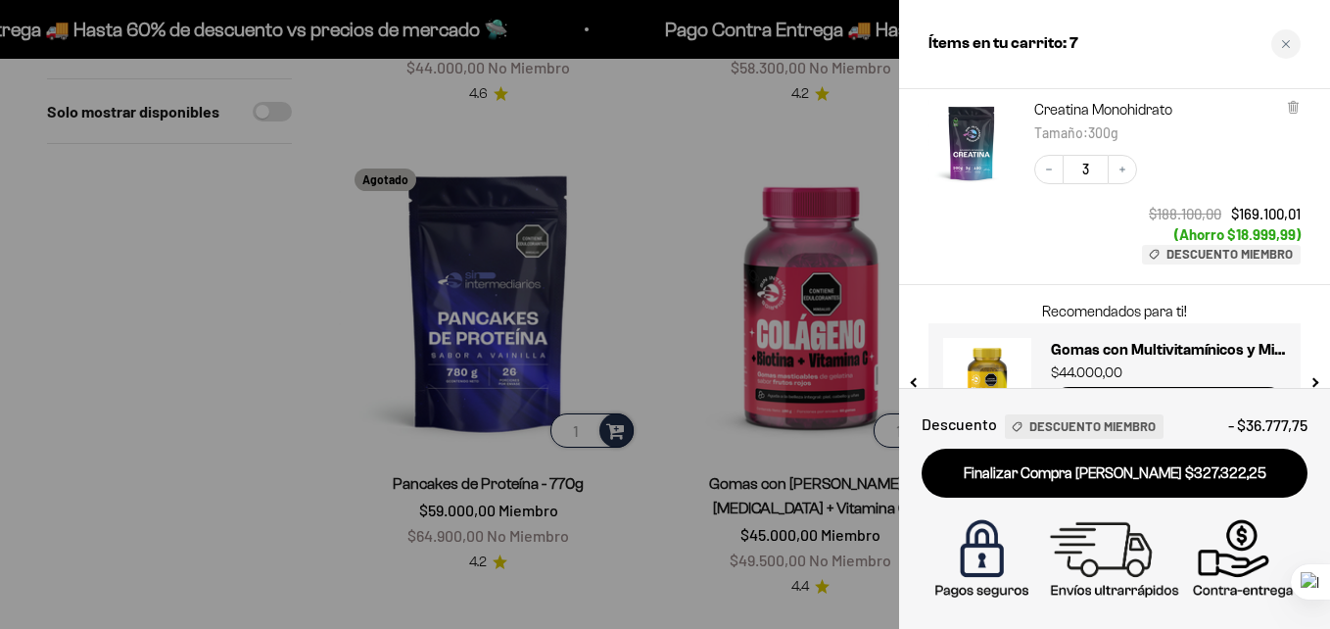
scroll to position [525, 0]
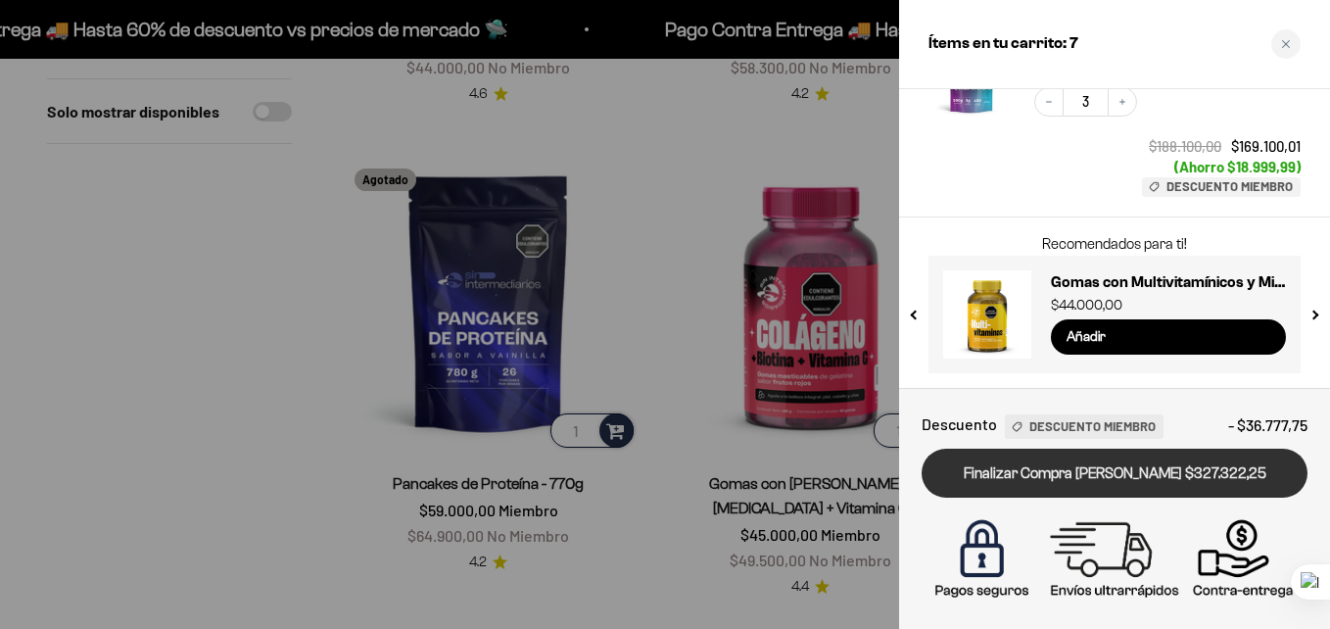
click at [1053, 466] on link "Finalizar Compra Segura $327.322,25" at bounding box center [1114, 473] width 386 height 50
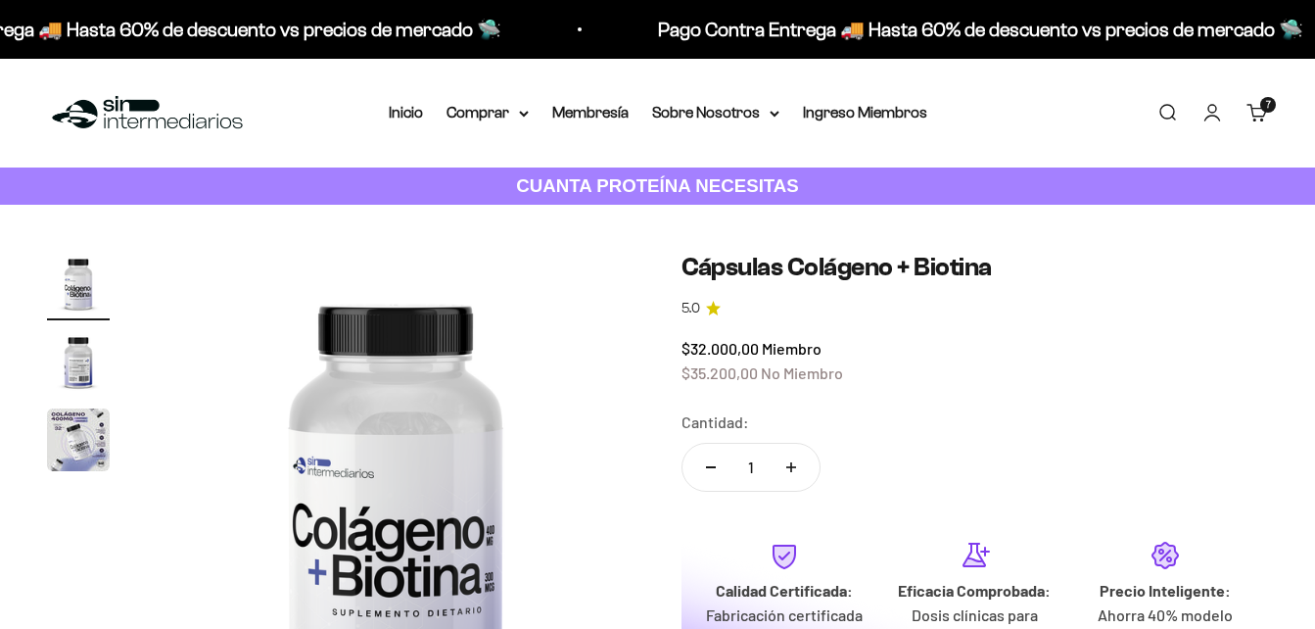
scroll to position [140, 0]
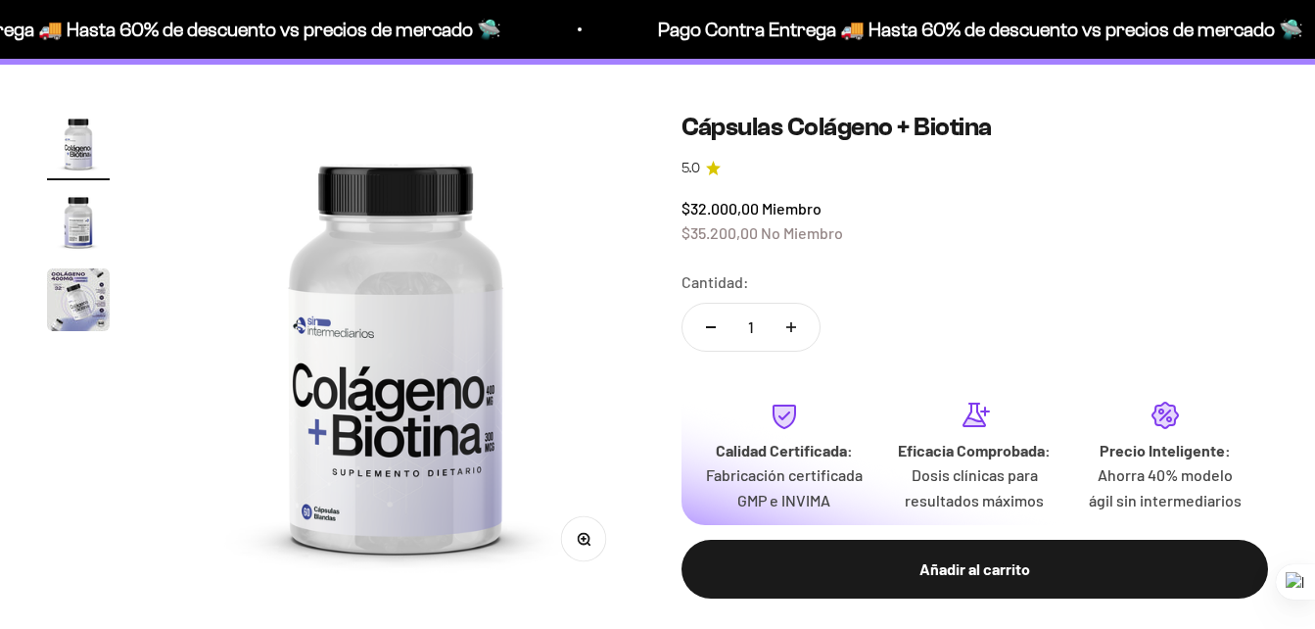
click at [79, 205] on img "Ir al artículo 2" at bounding box center [78, 221] width 63 height 63
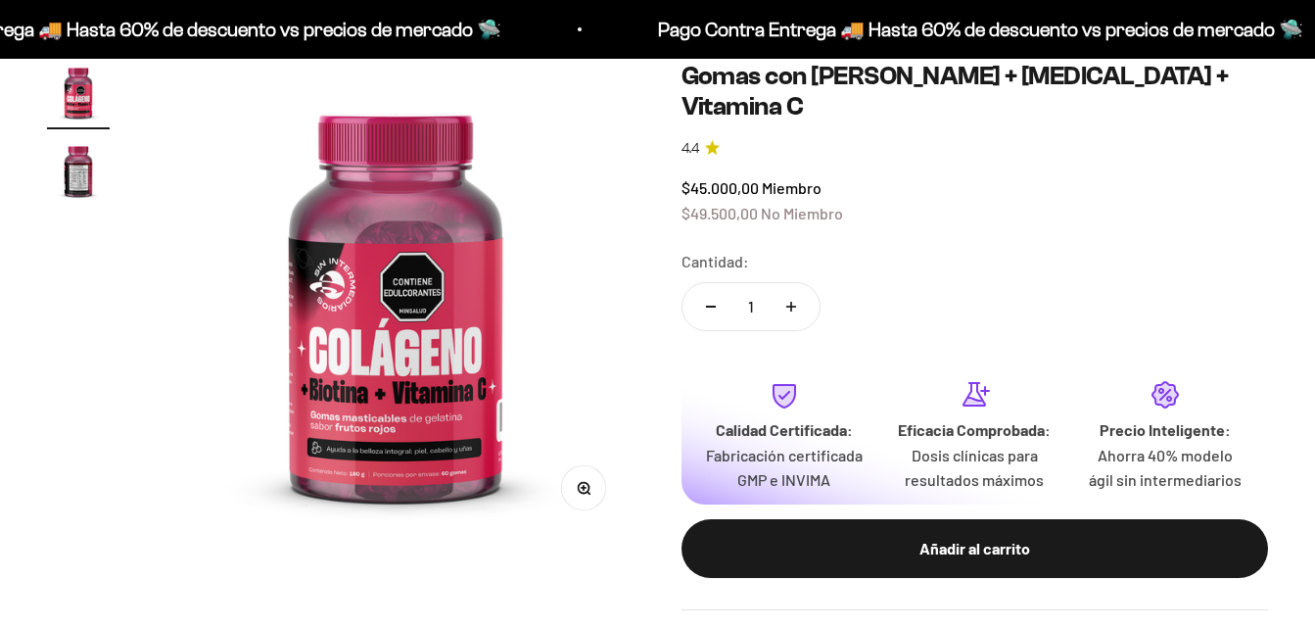
scroll to position [101, 0]
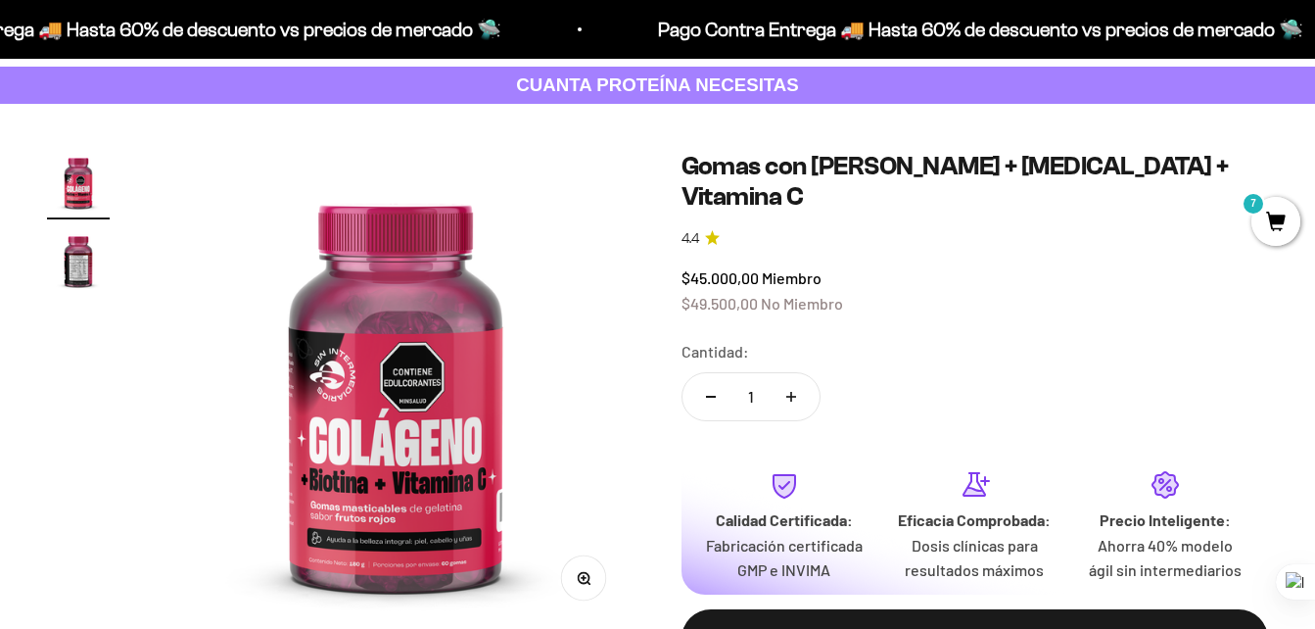
click at [70, 274] on img "Ir al artículo 2" at bounding box center [78, 260] width 63 height 63
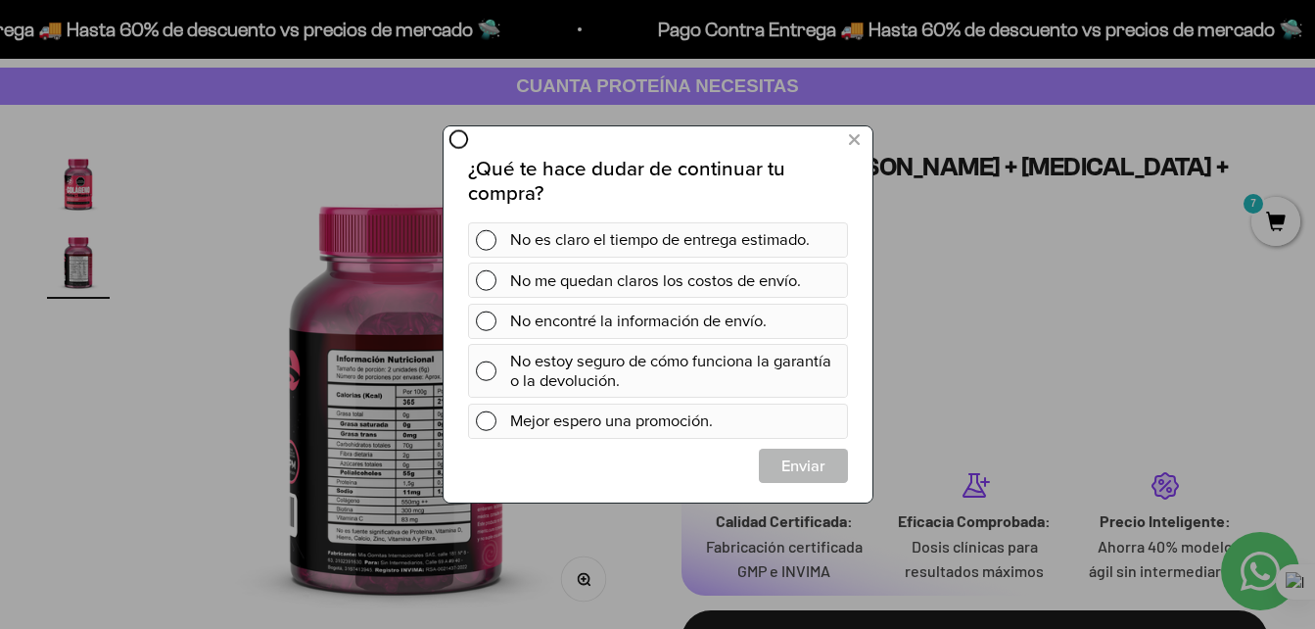
scroll to position [0, 0]
click at [848, 134] on icon at bounding box center [853, 140] width 11 height 26
click at [849, 140] on icon at bounding box center [853, 140] width 11 height 26
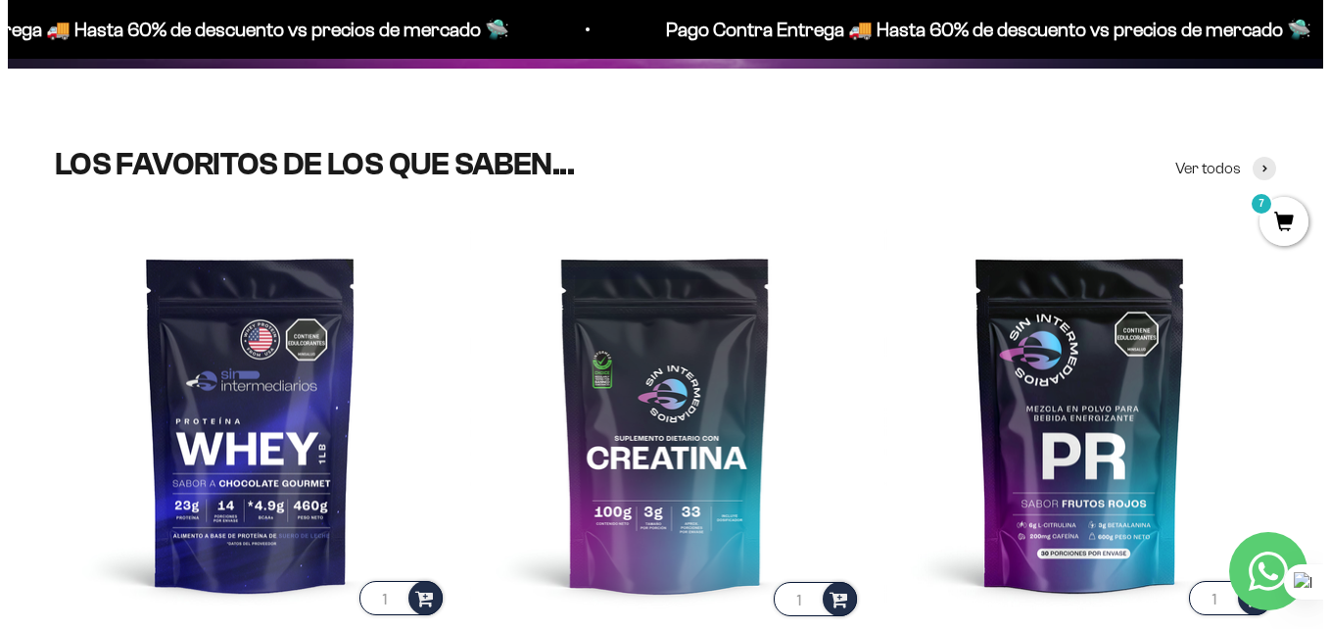
scroll to position [564, 0]
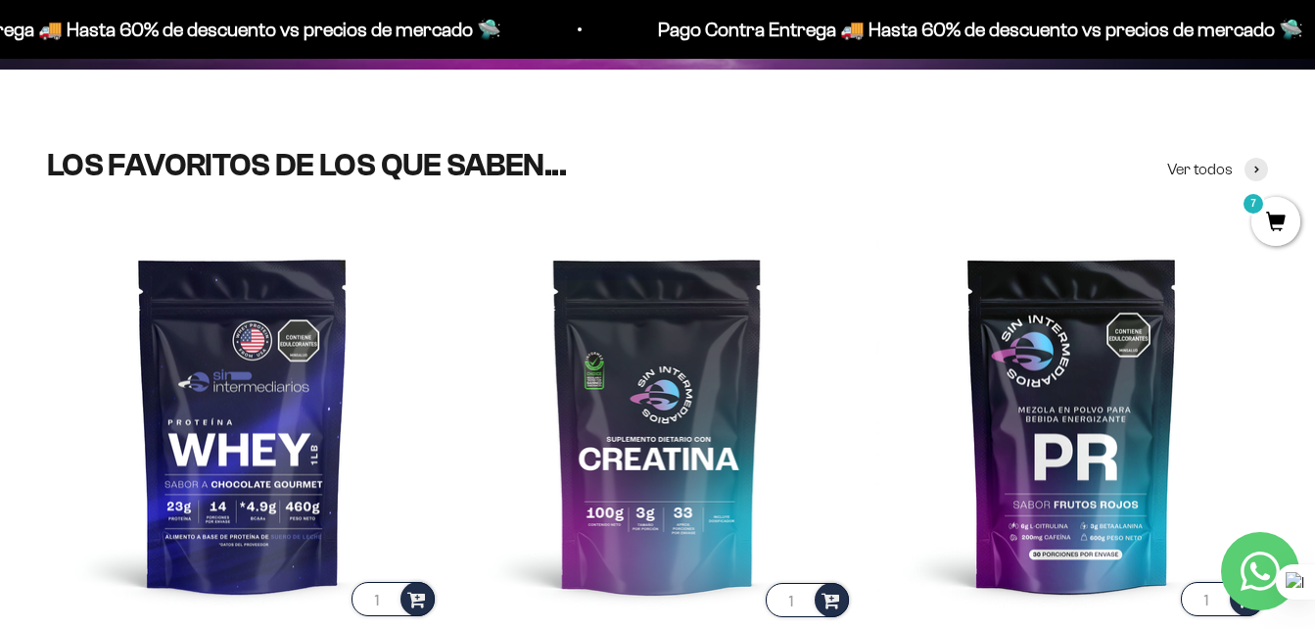
click at [1273, 211] on span "7" at bounding box center [1275, 221] width 49 height 49
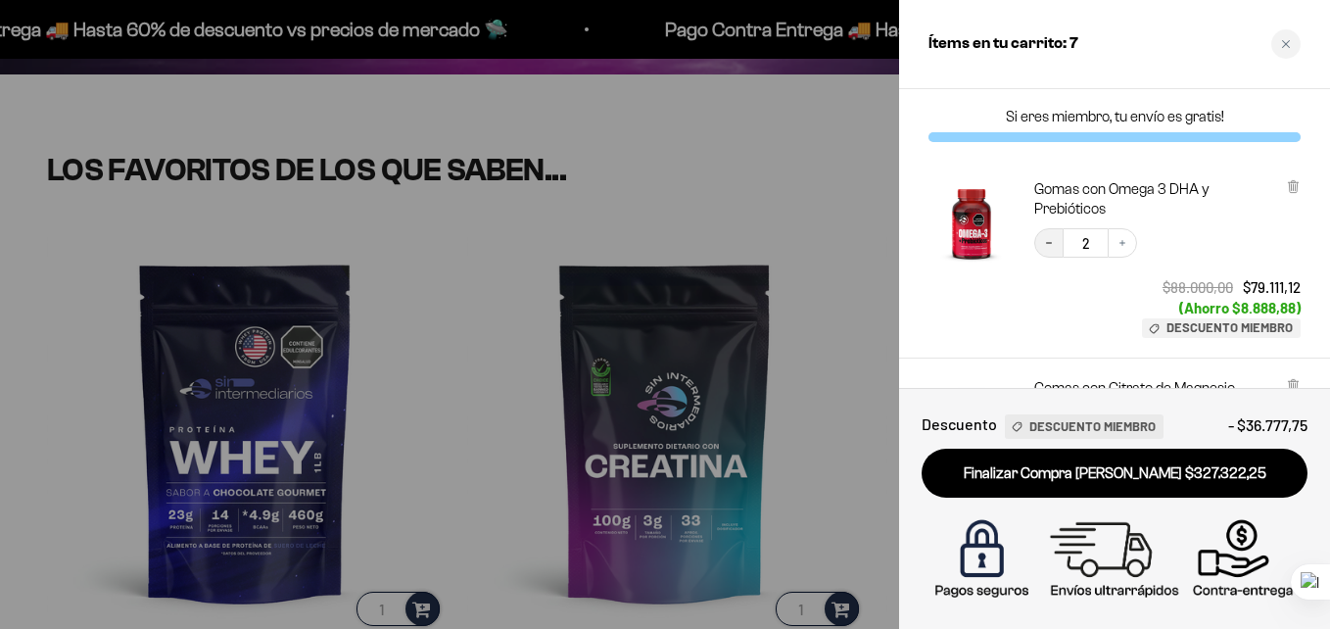
click at [1057, 245] on button "Decrease quantity" at bounding box center [1048, 242] width 29 height 29
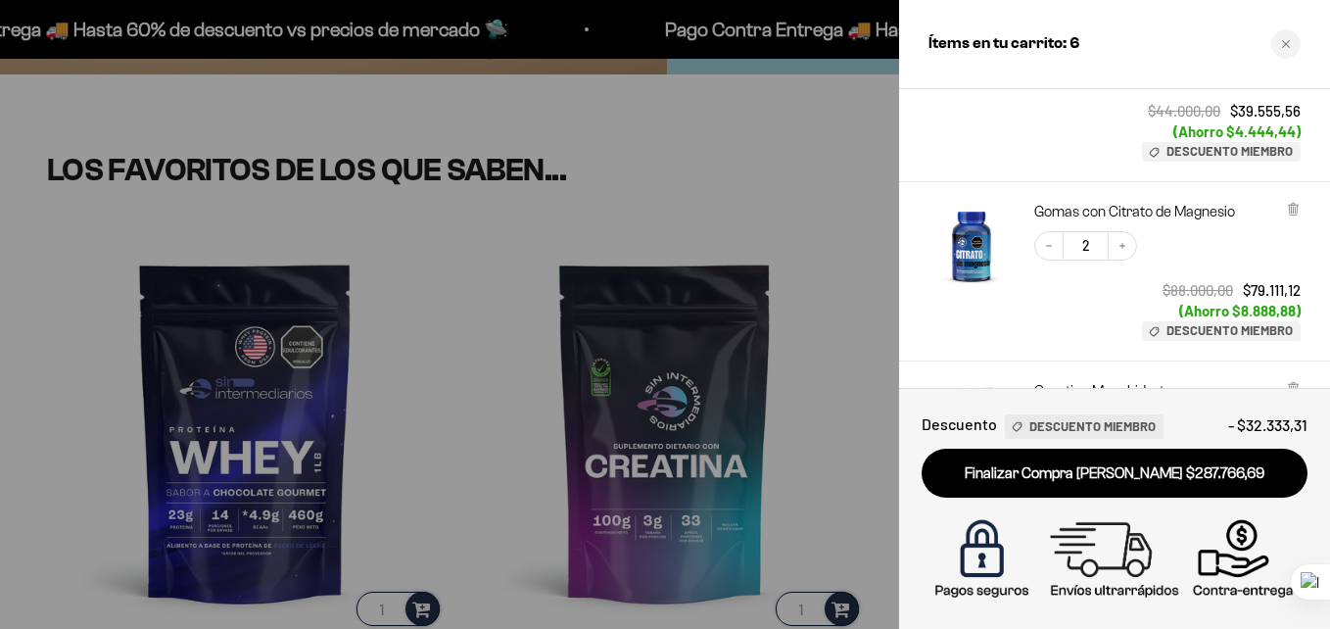
scroll to position [0, 0]
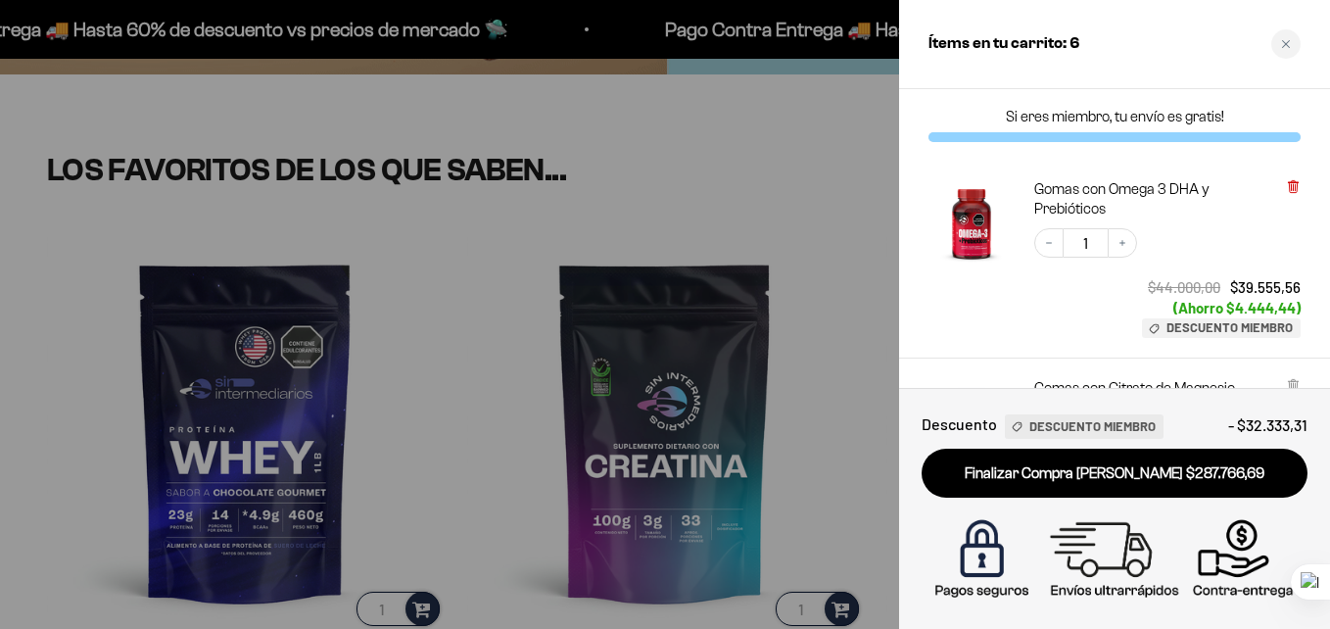
click at [1288, 181] on icon at bounding box center [1293, 186] width 15 height 15
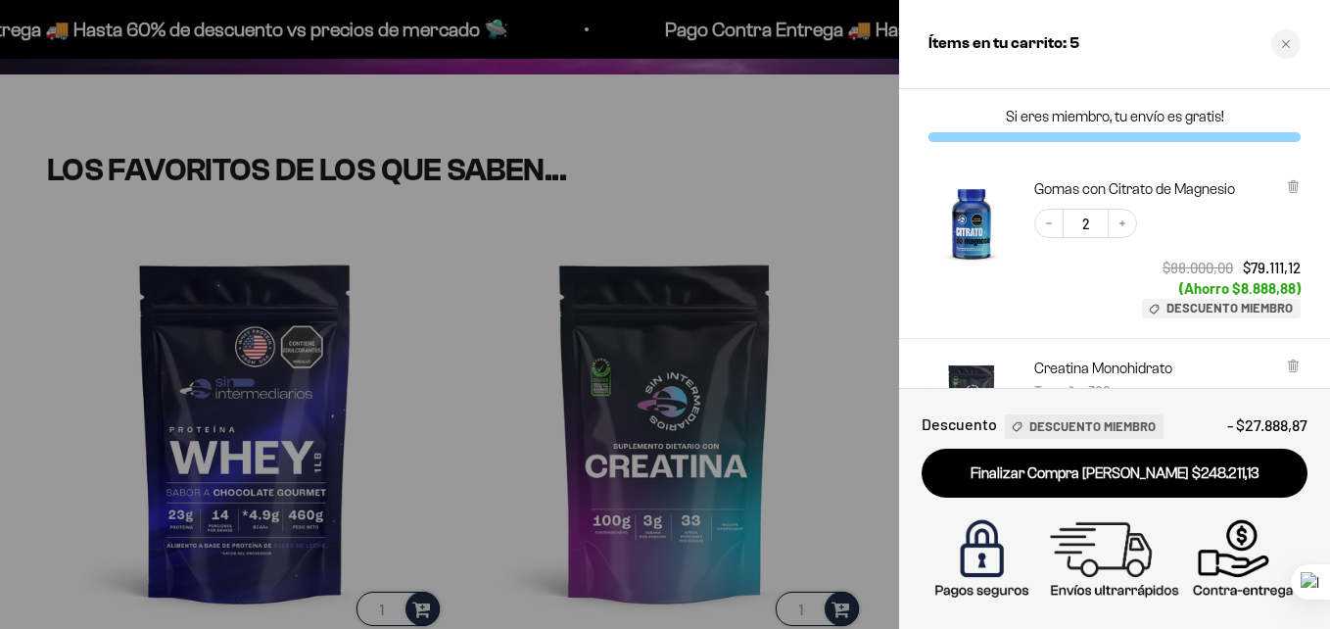
click at [408, 104] on div at bounding box center [665, 314] width 1330 height 629
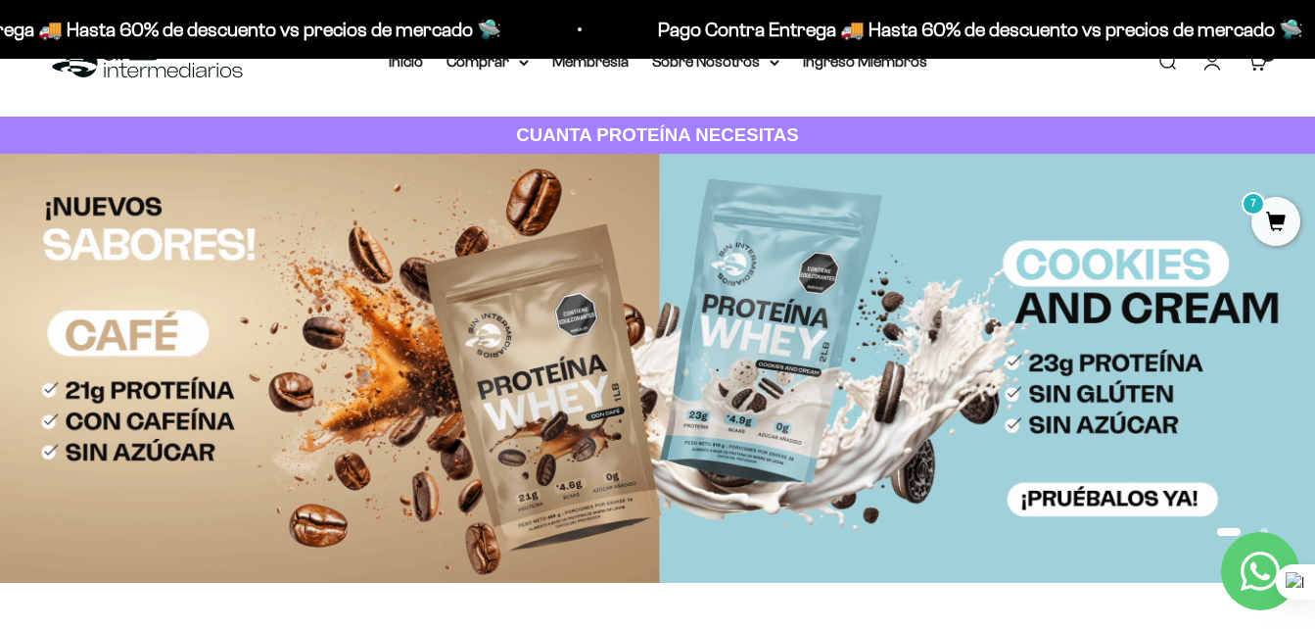
scroll to position [47, 0]
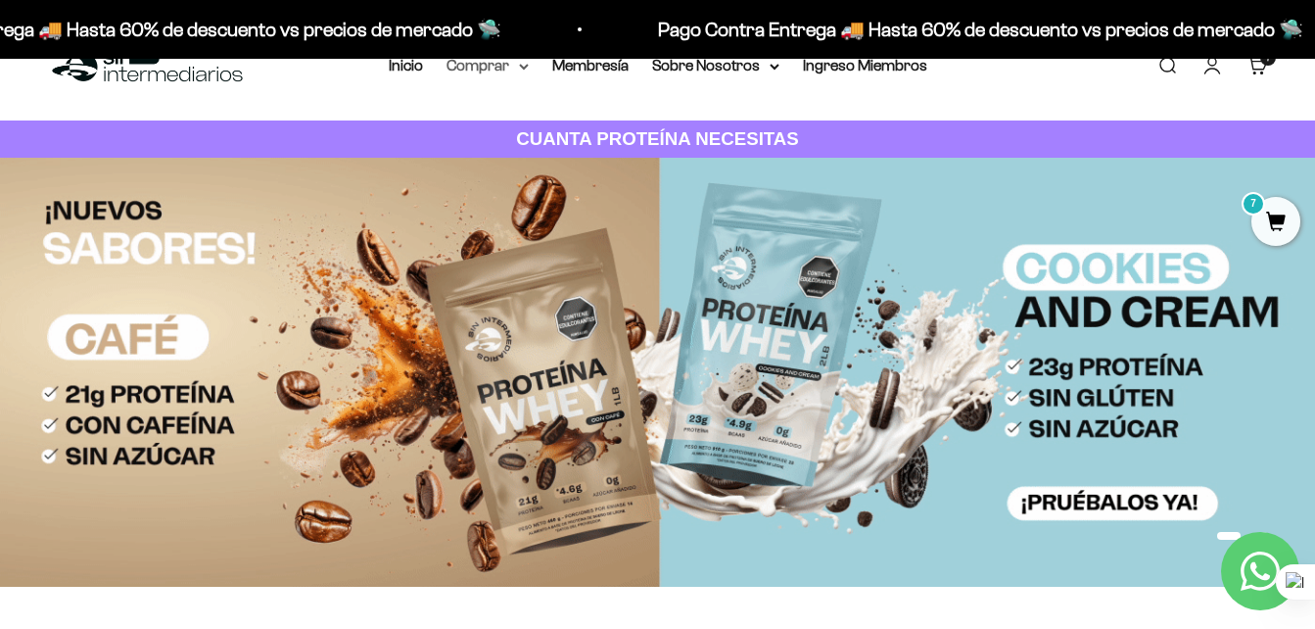
click at [519, 74] on summary "Comprar" at bounding box center [487, 65] width 82 height 25
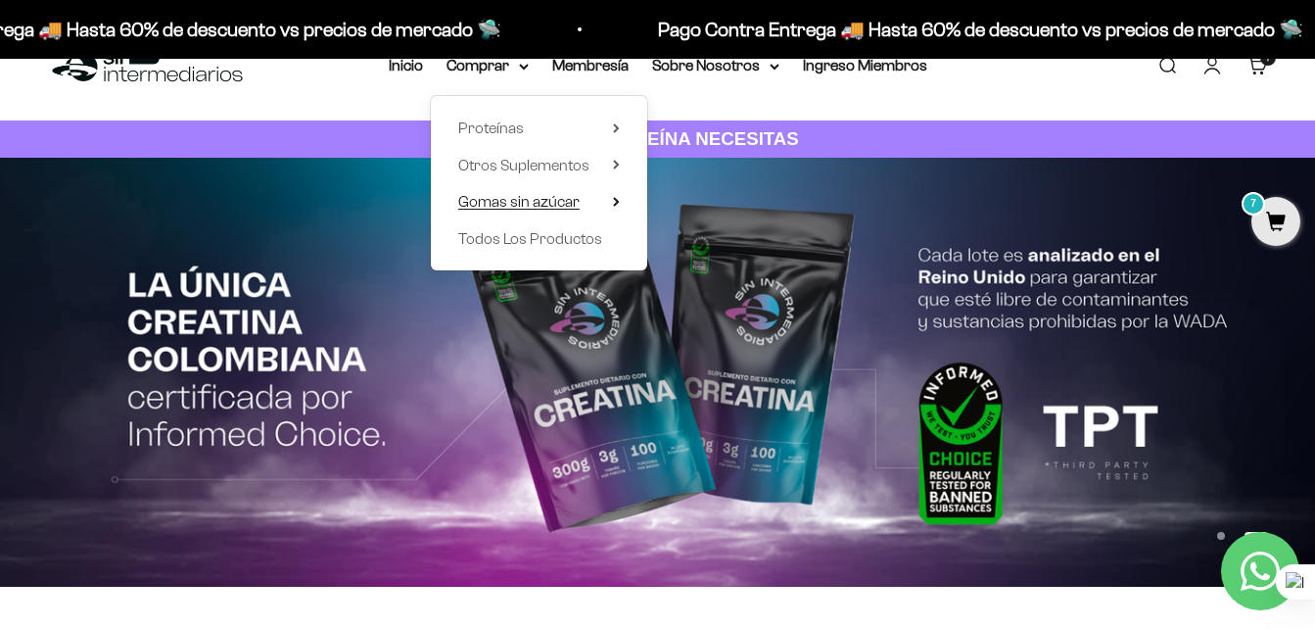
click at [574, 198] on span "Gomas sin azúcar" at bounding box center [518, 201] width 121 height 17
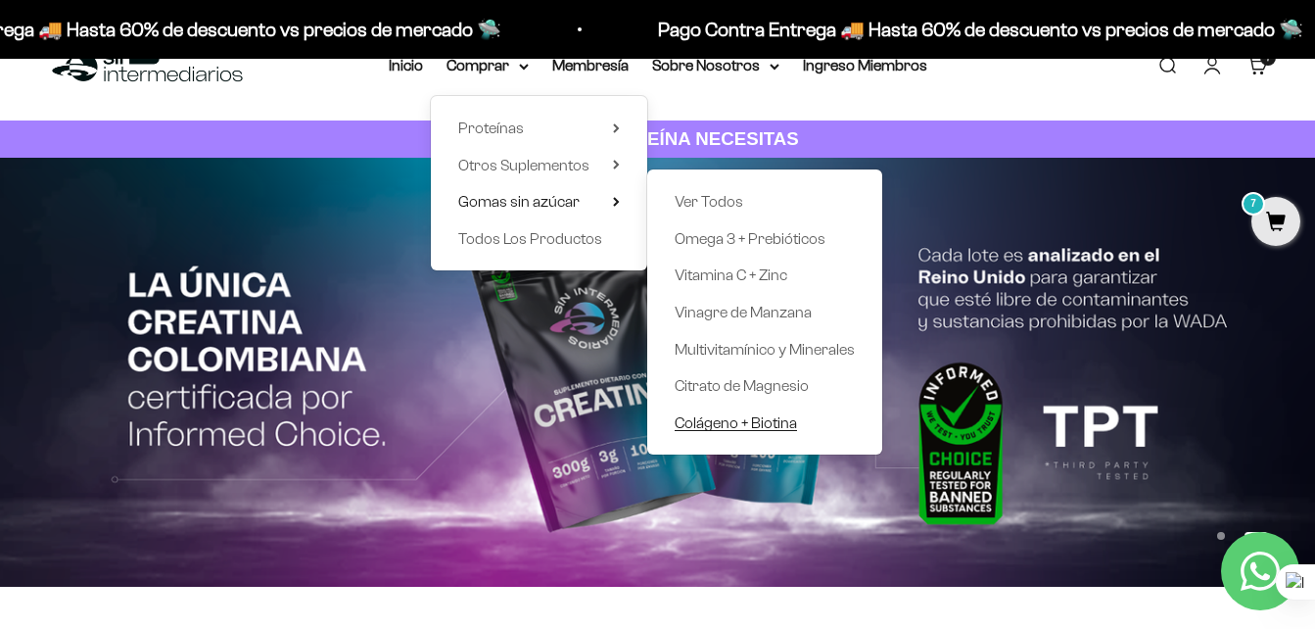
click at [700, 419] on span "Colágeno + Biotina" at bounding box center [736, 422] width 122 height 17
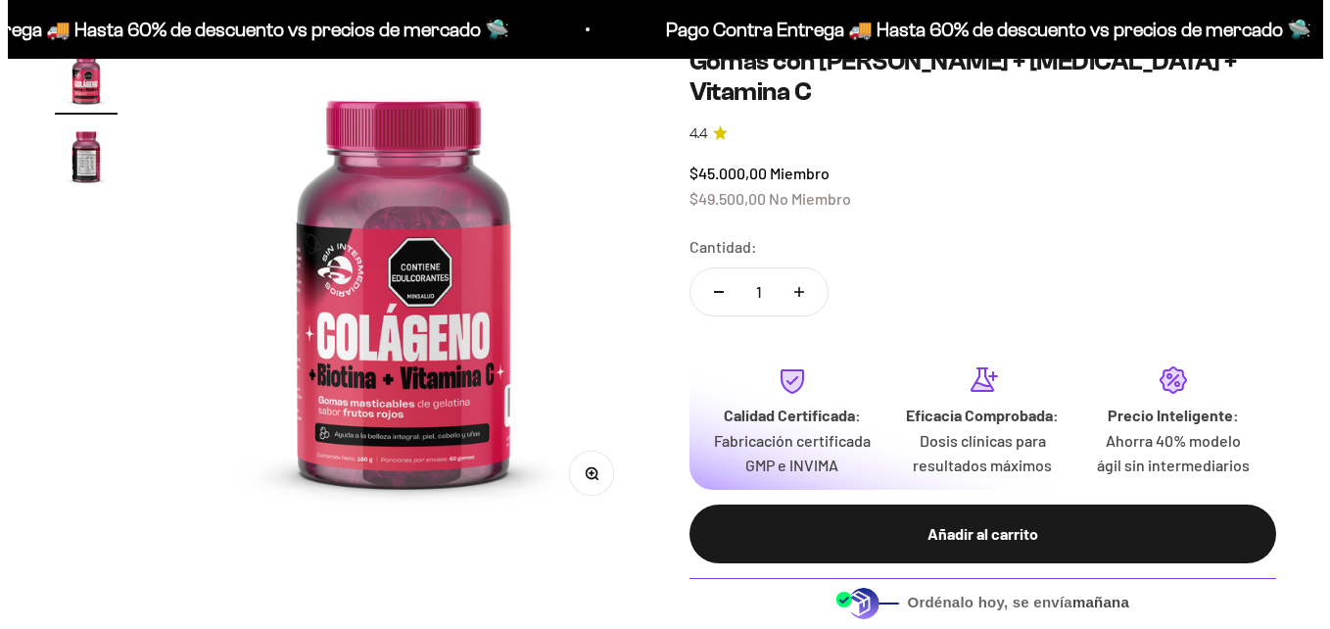
scroll to position [206, 0]
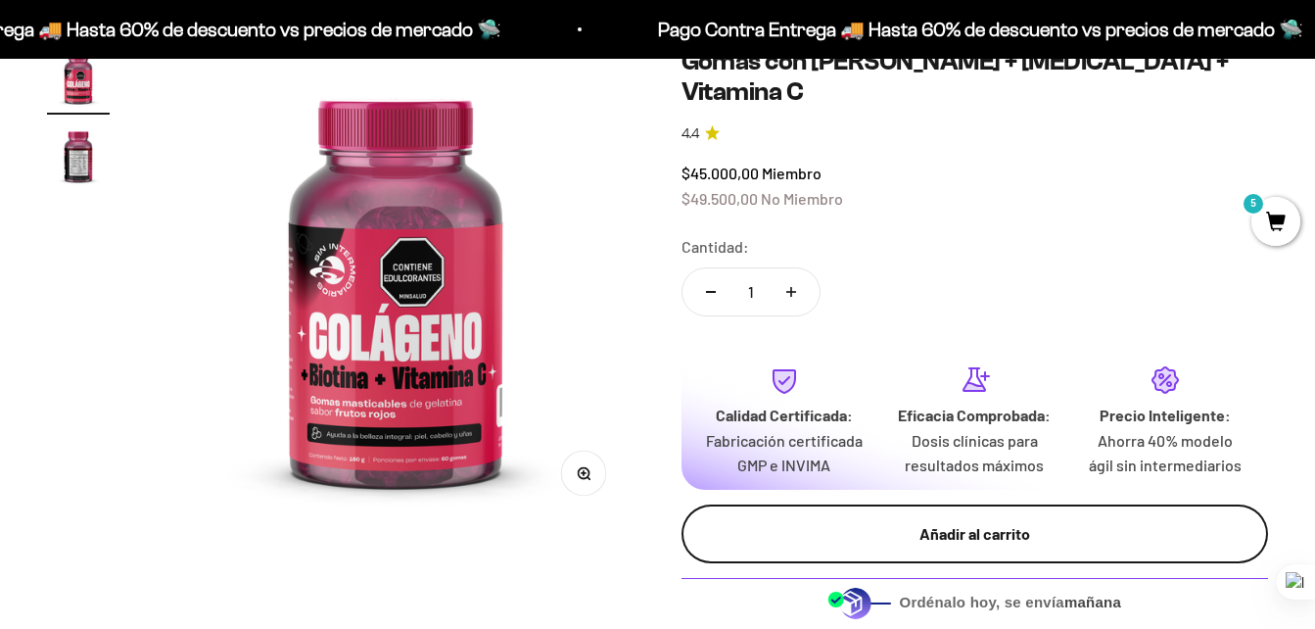
click at [946, 521] on div "Añadir al carrito" at bounding box center [975, 533] width 509 height 25
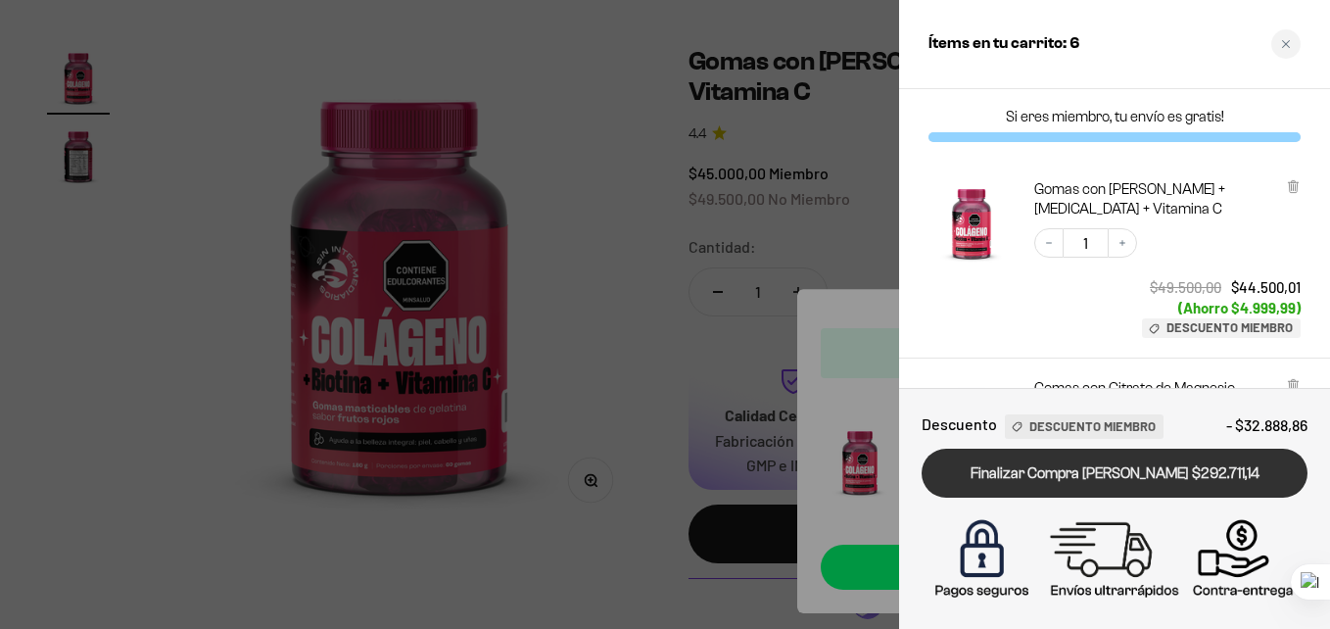
click at [1070, 473] on link "Finalizar Compra [PERSON_NAME] $292.711,14" at bounding box center [1114, 473] width 386 height 50
